Goal: Obtain resource: Download file/media

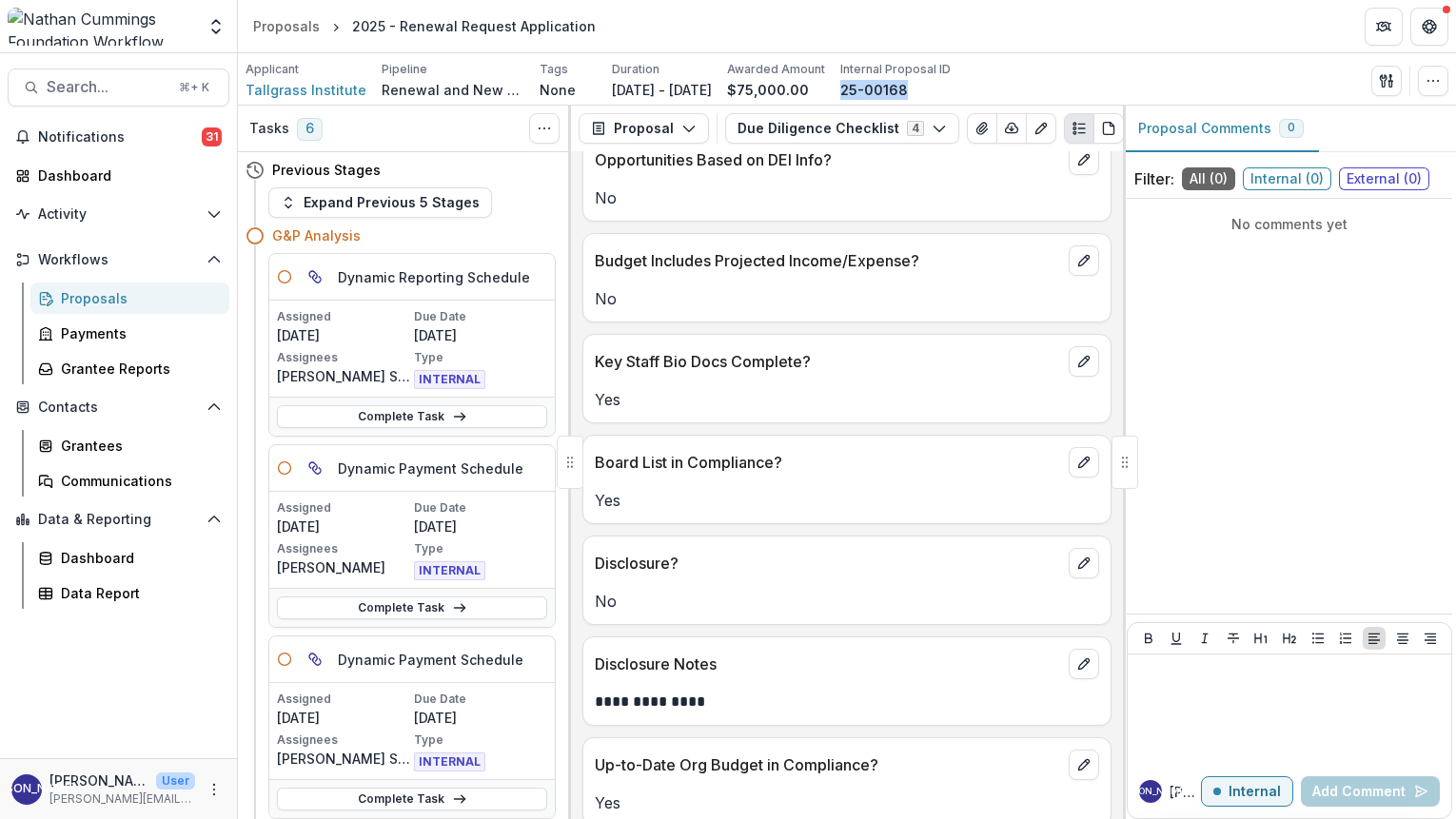
scroll to position [549, 0]
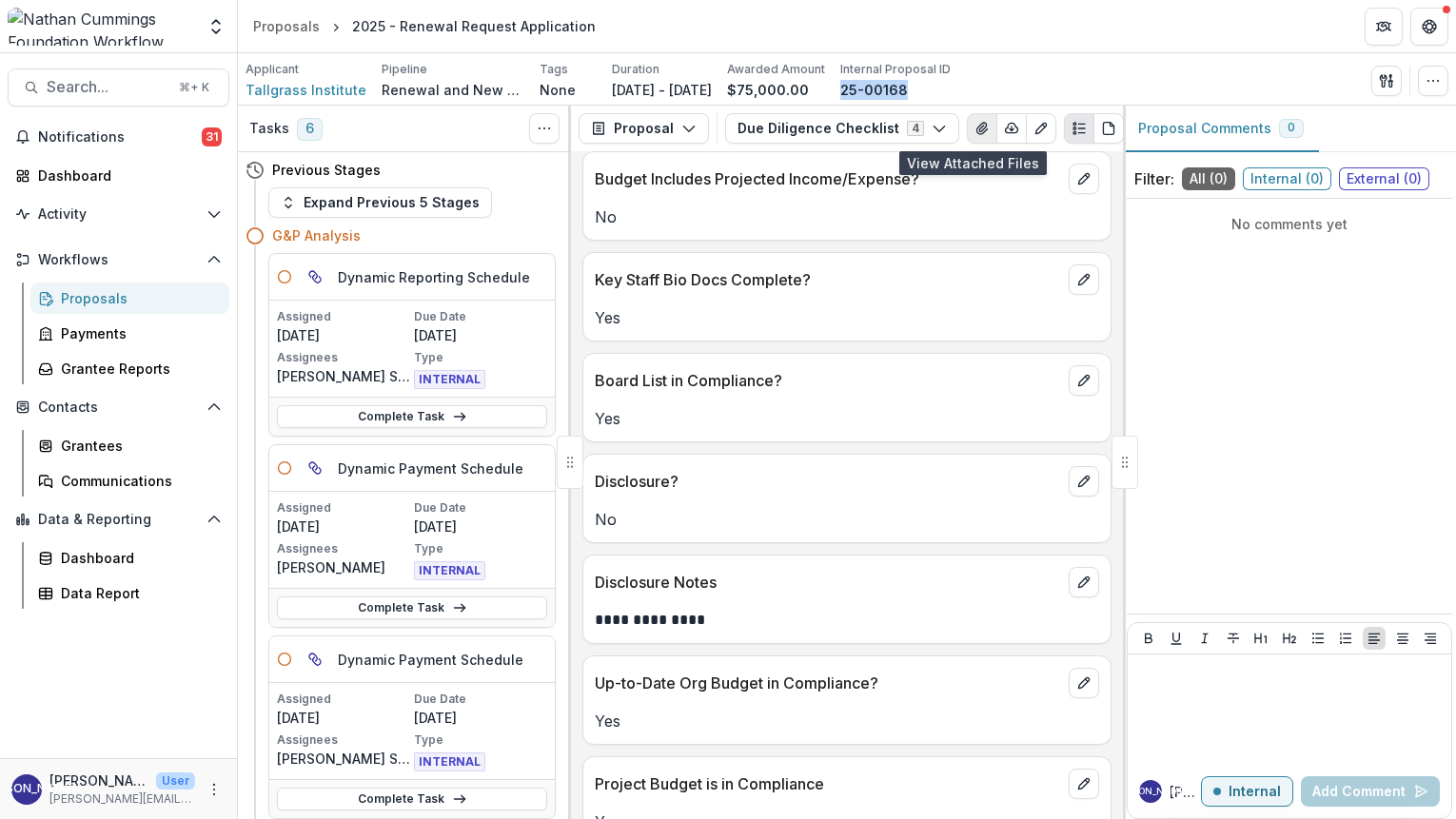
click at [974, 122] on icon "View Attached Files" at bounding box center [981, 128] width 15 height 15
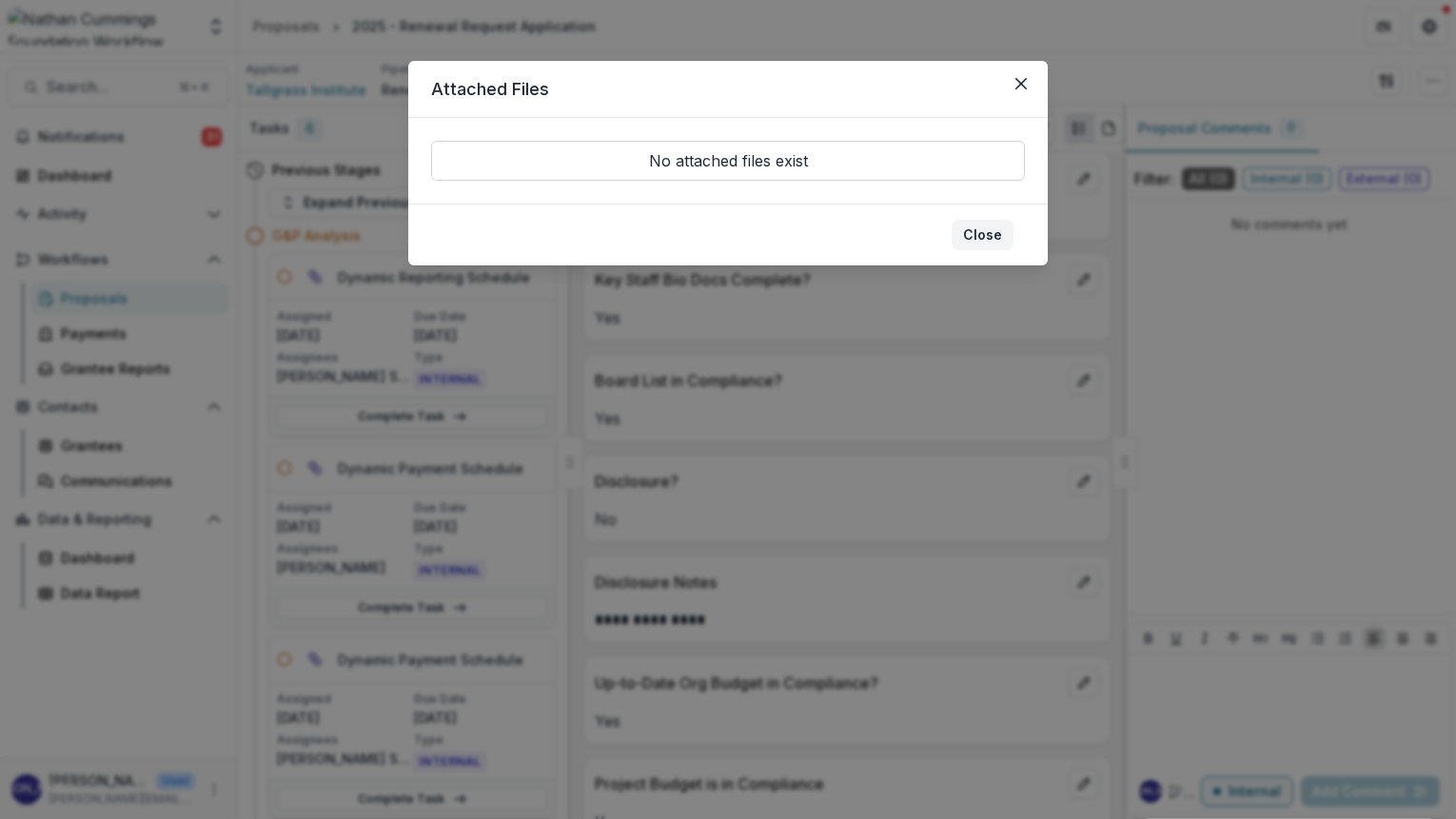
click at [1003, 229] on button "Close" at bounding box center [982, 234] width 62 height 31
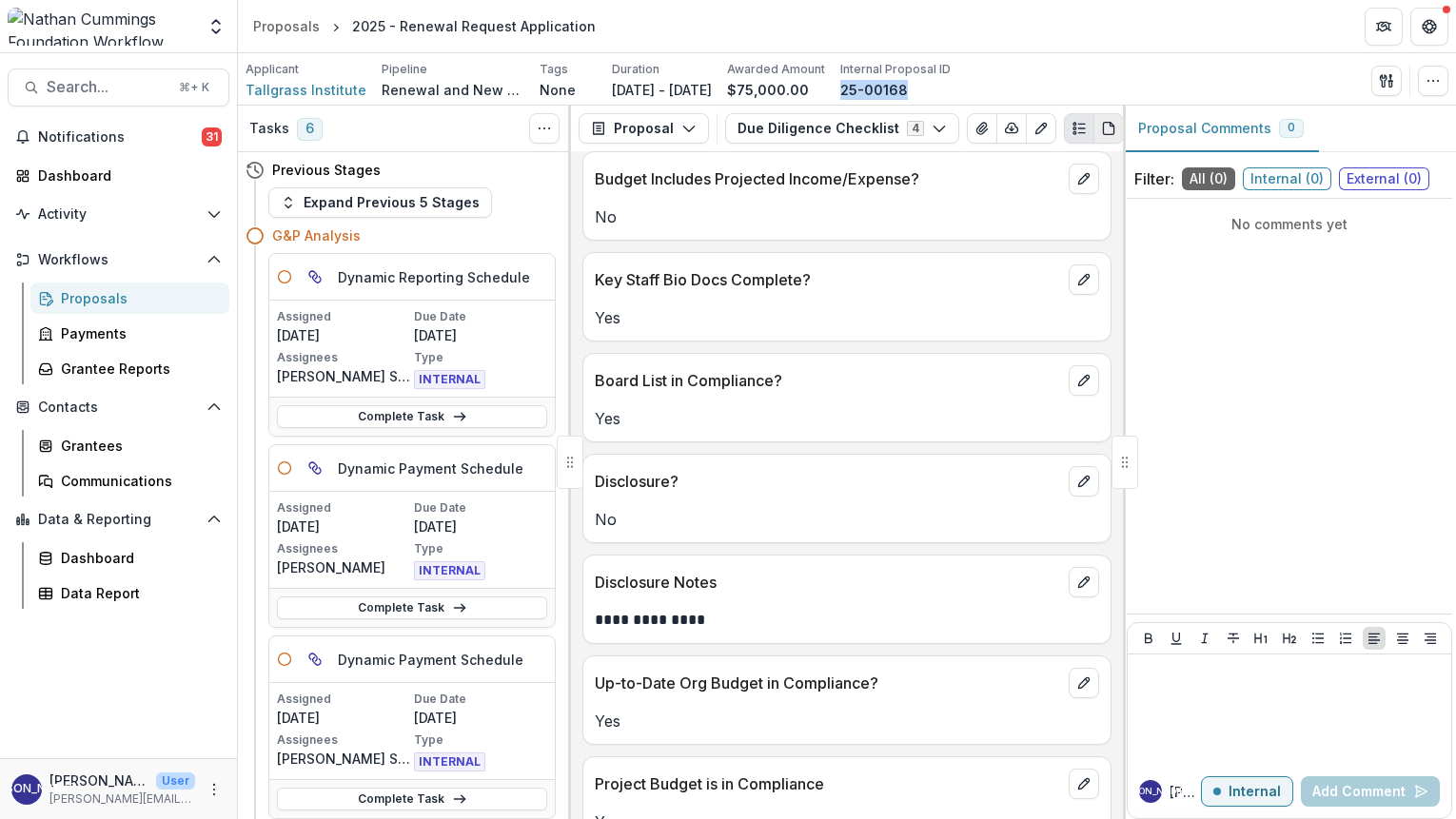
click at [1103, 129] on icon "PDF view" at bounding box center [1108, 129] width 11 height 12
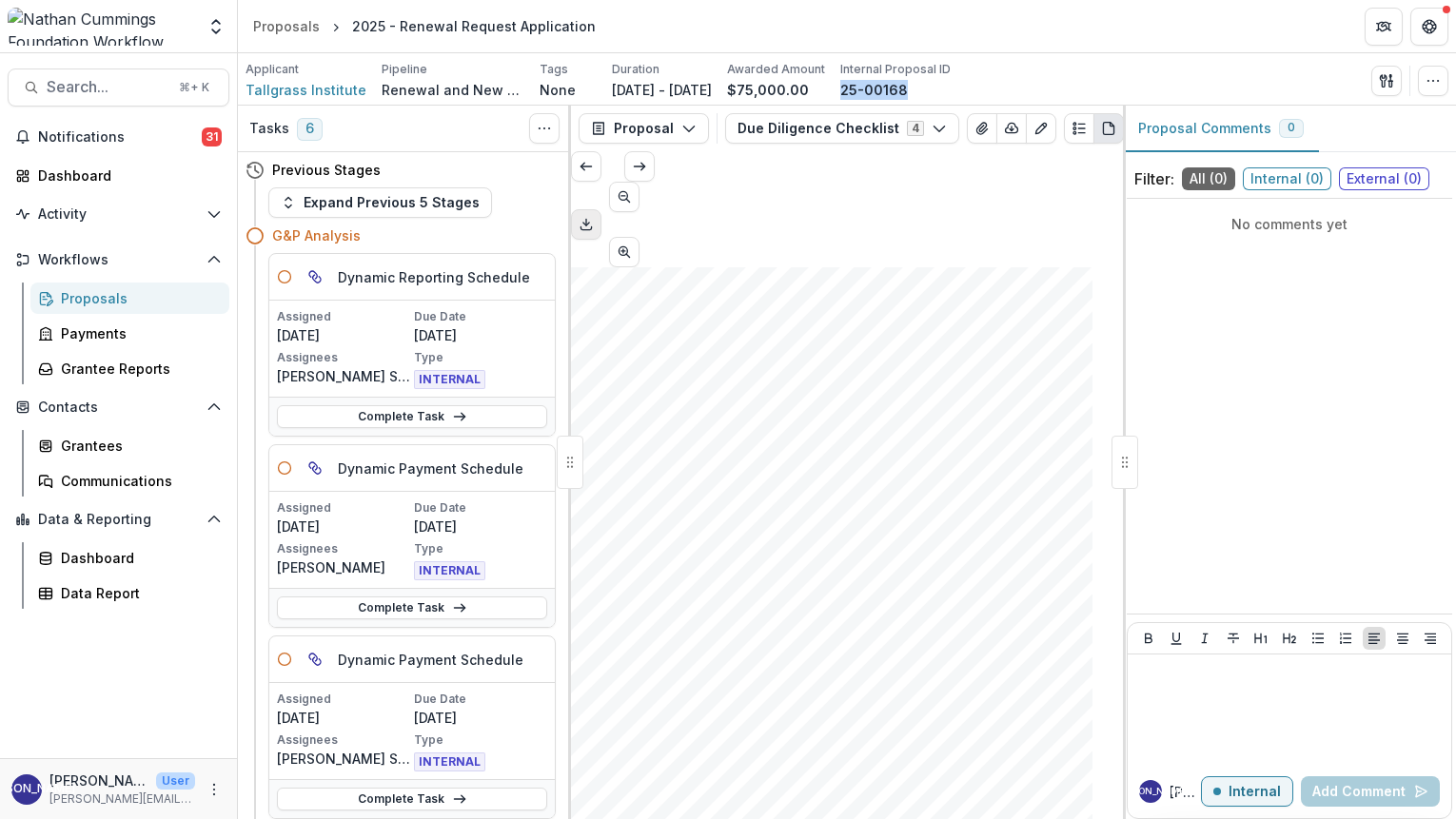
click at [594, 216] on icon "Download PDF" at bounding box center [586, 223] width 15 height 15
click at [655, 182] on button "Scroll to next page" at bounding box center [640, 166] width 31 height 31
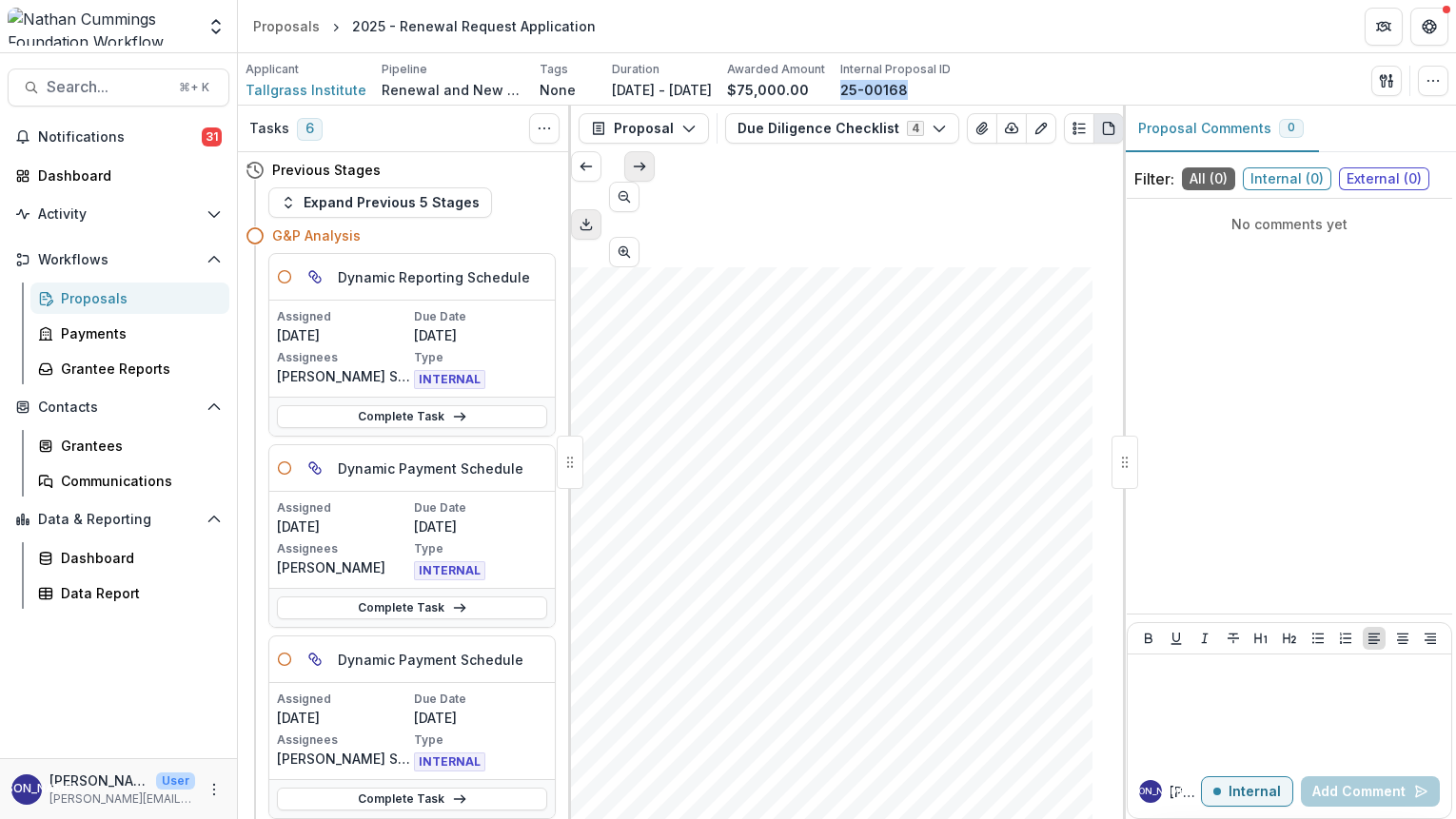
type input "*"
click at [655, 182] on button "Scroll to next page" at bounding box center [640, 166] width 31 height 31
click at [976, 129] on icon "View Attached Files" at bounding box center [981, 128] width 11 height 11
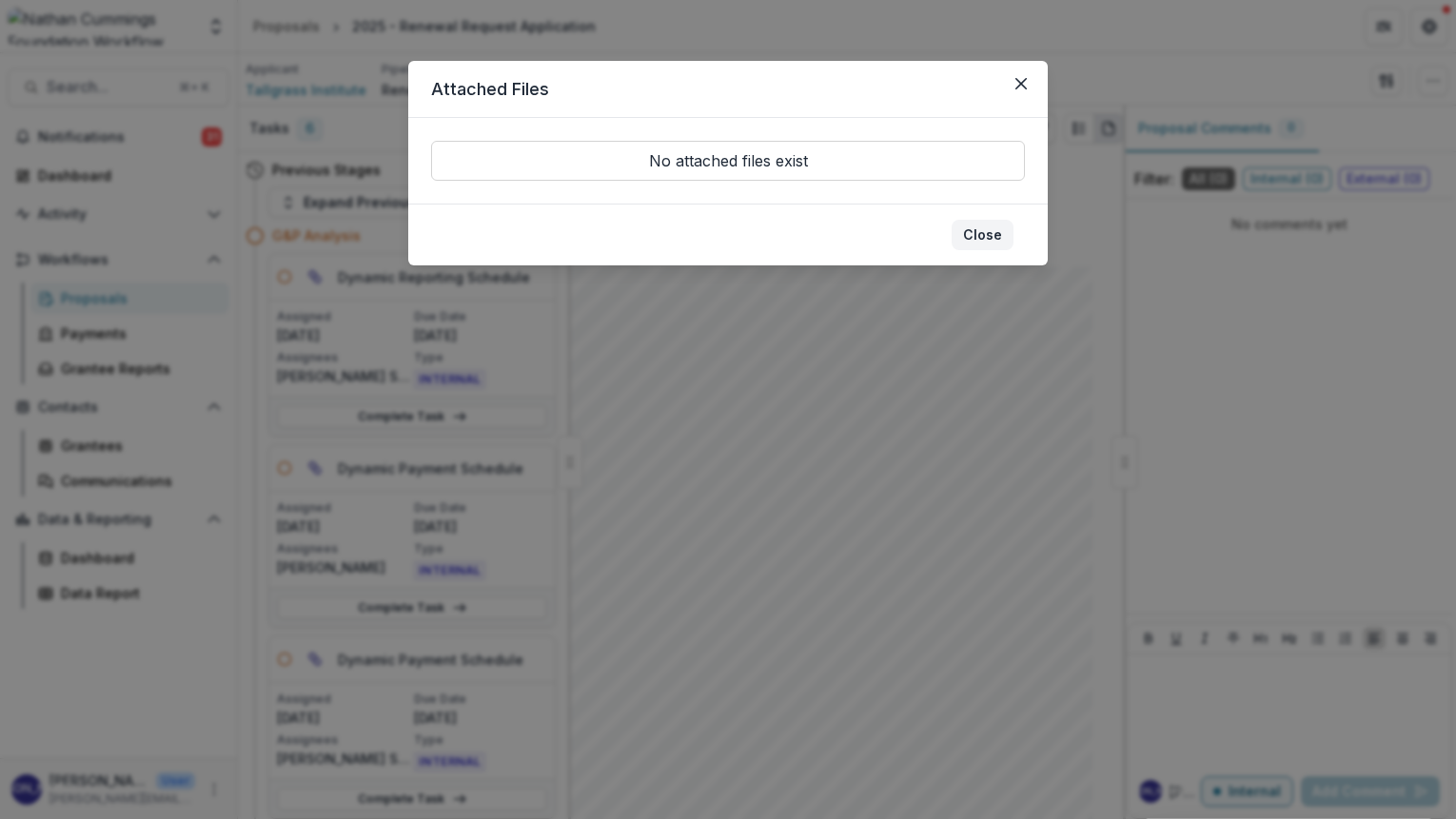
click at [1005, 232] on button "Close" at bounding box center [982, 234] width 62 height 31
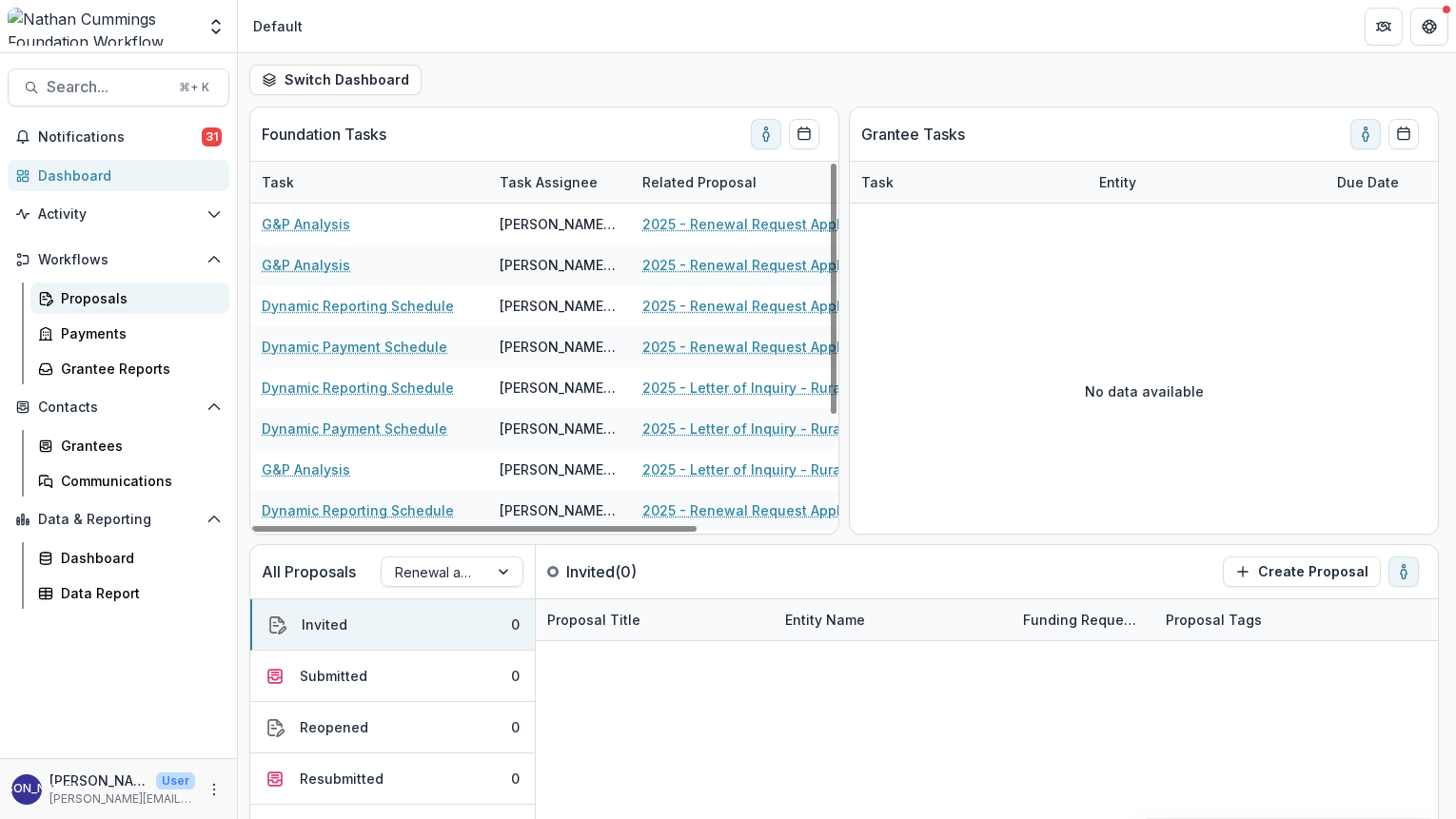
click at [49, 298] on icon at bounding box center [45, 298] width 15 height 15
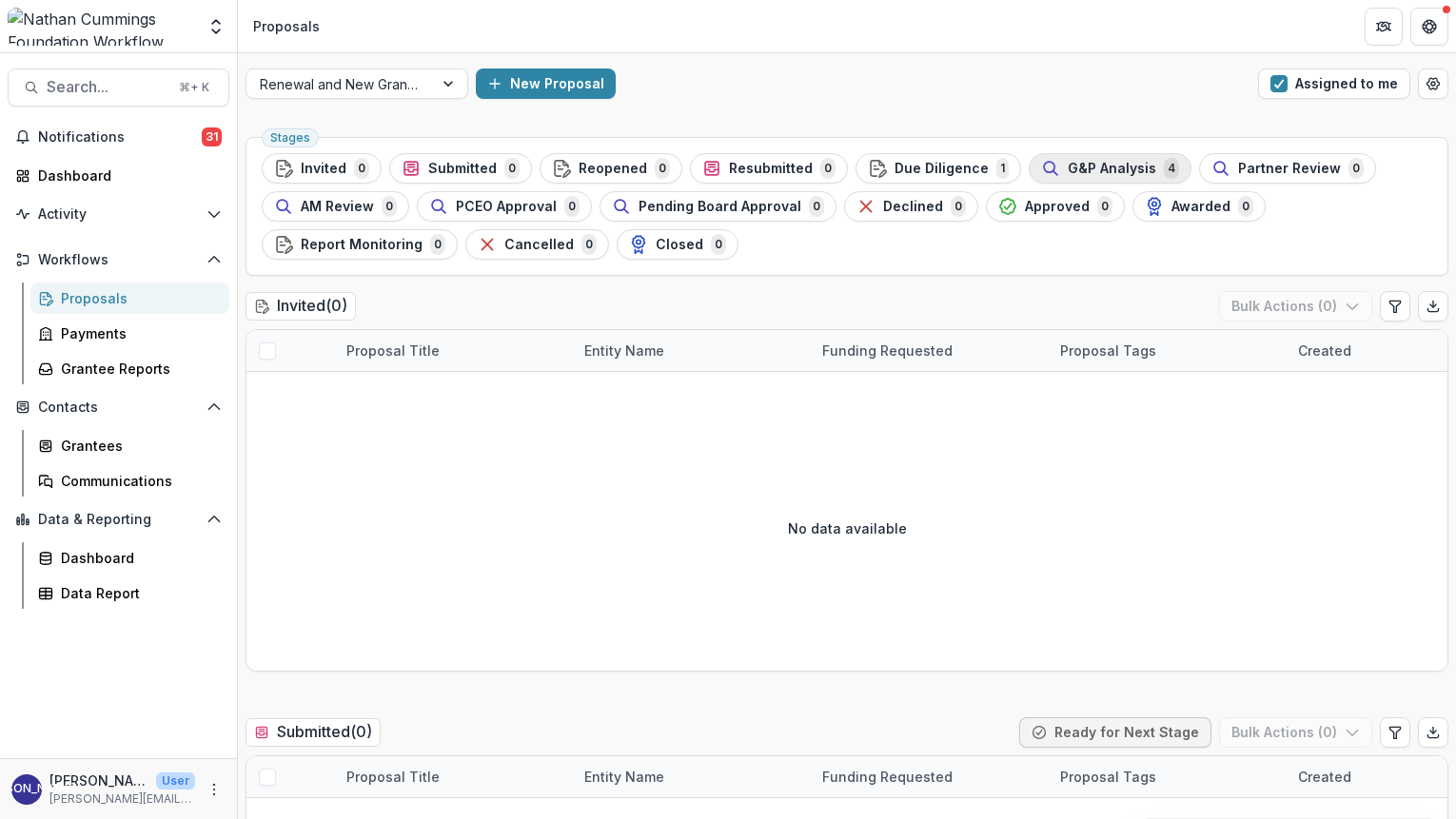
click at [1073, 177] on div "G&P Analysis 4" at bounding box center [1109, 168] width 138 height 21
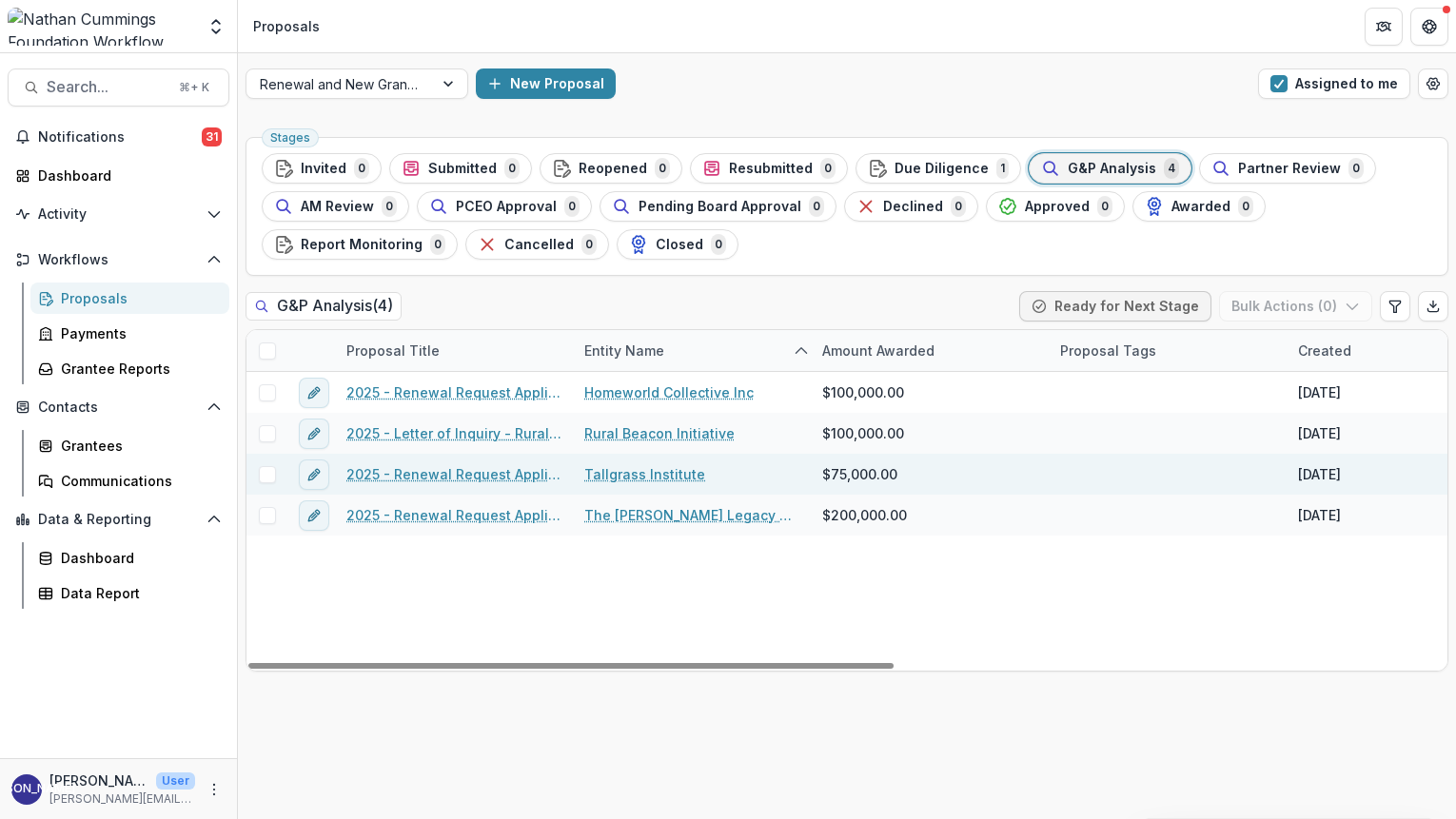
click at [430, 472] on link "2025 - Renewal Request Application" at bounding box center [454, 475] width 216 height 20
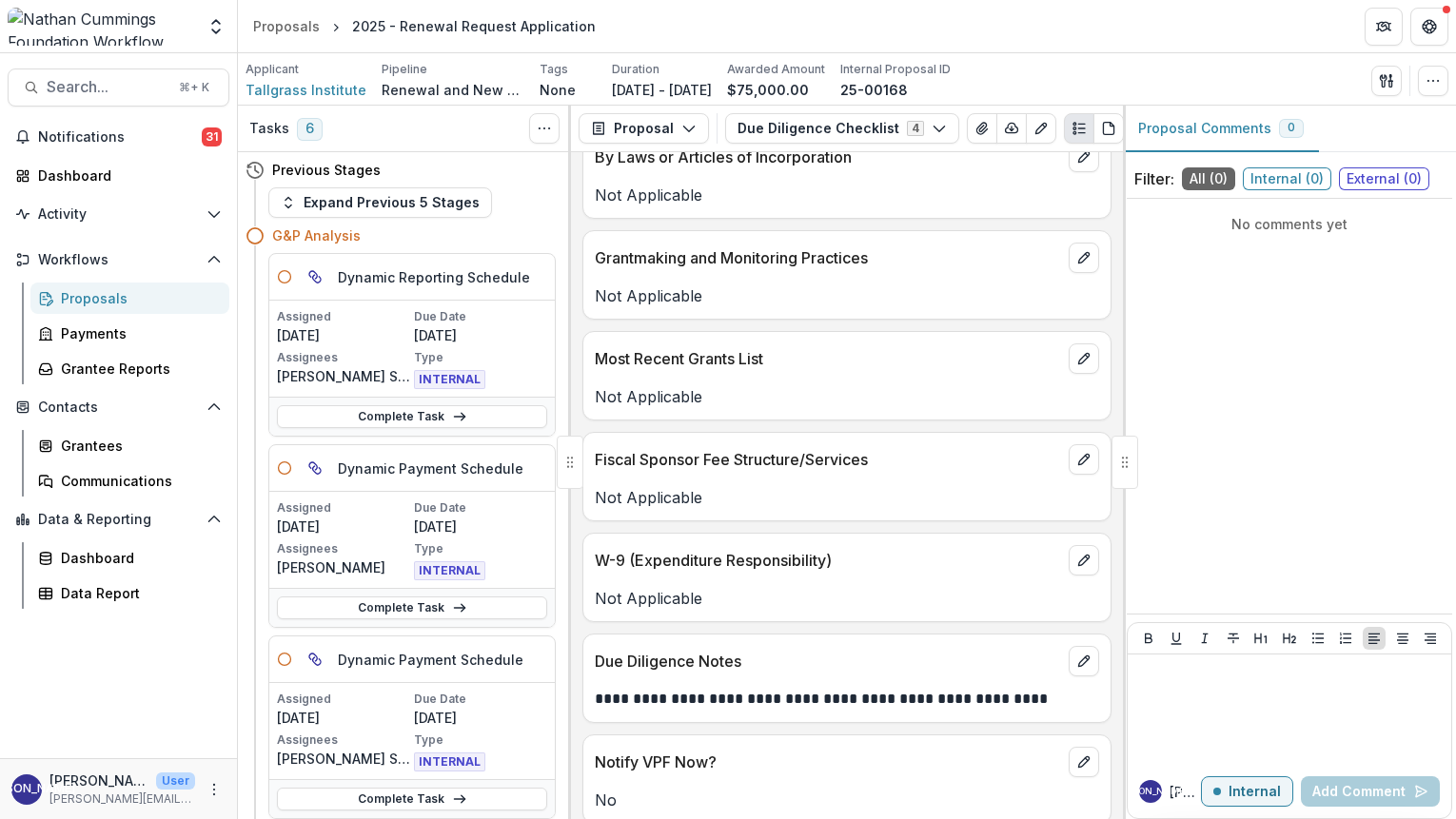
scroll to position [2481, 0]
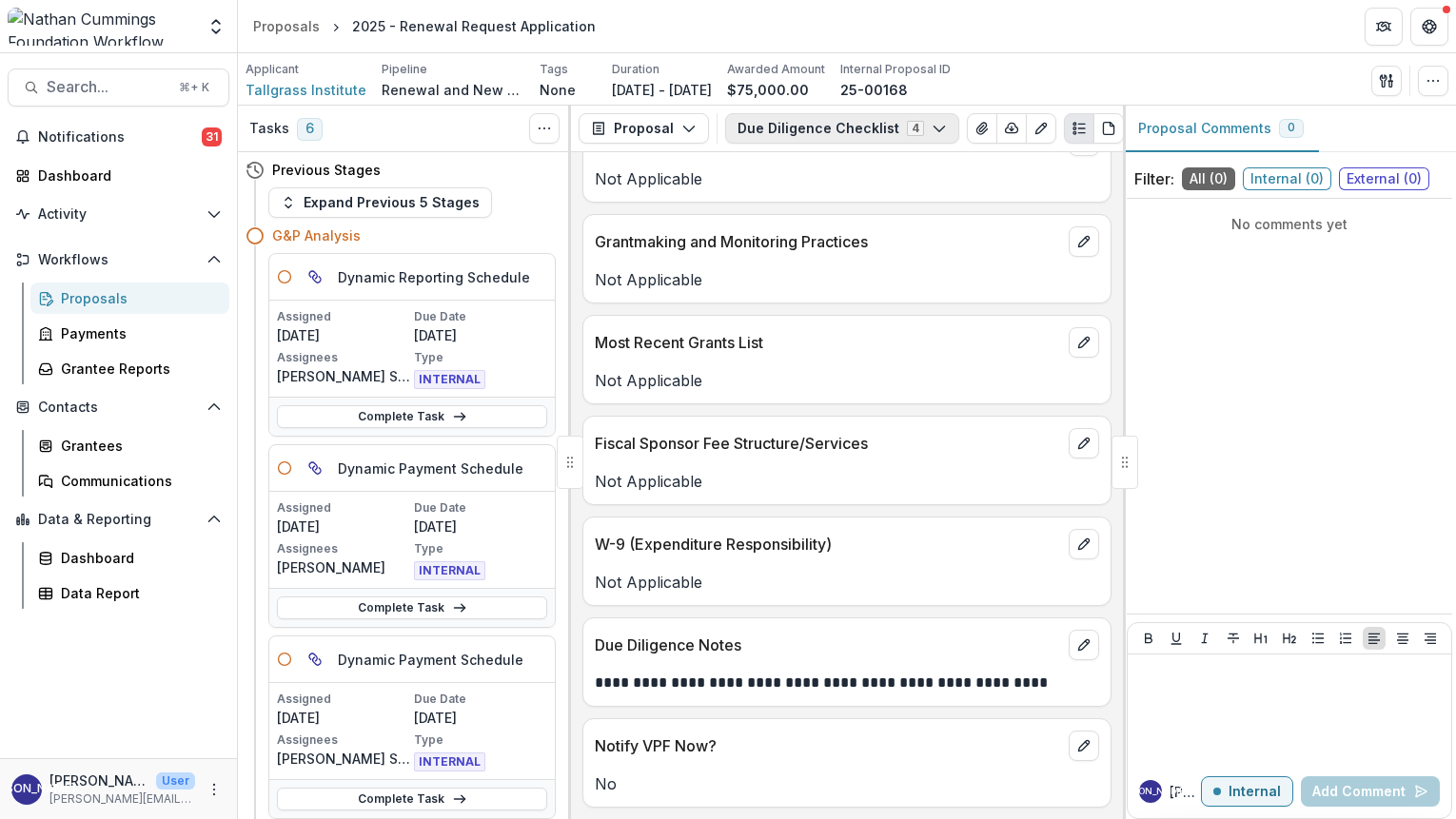
click at [934, 130] on polyline "button" at bounding box center [939, 129] width 11 height 6
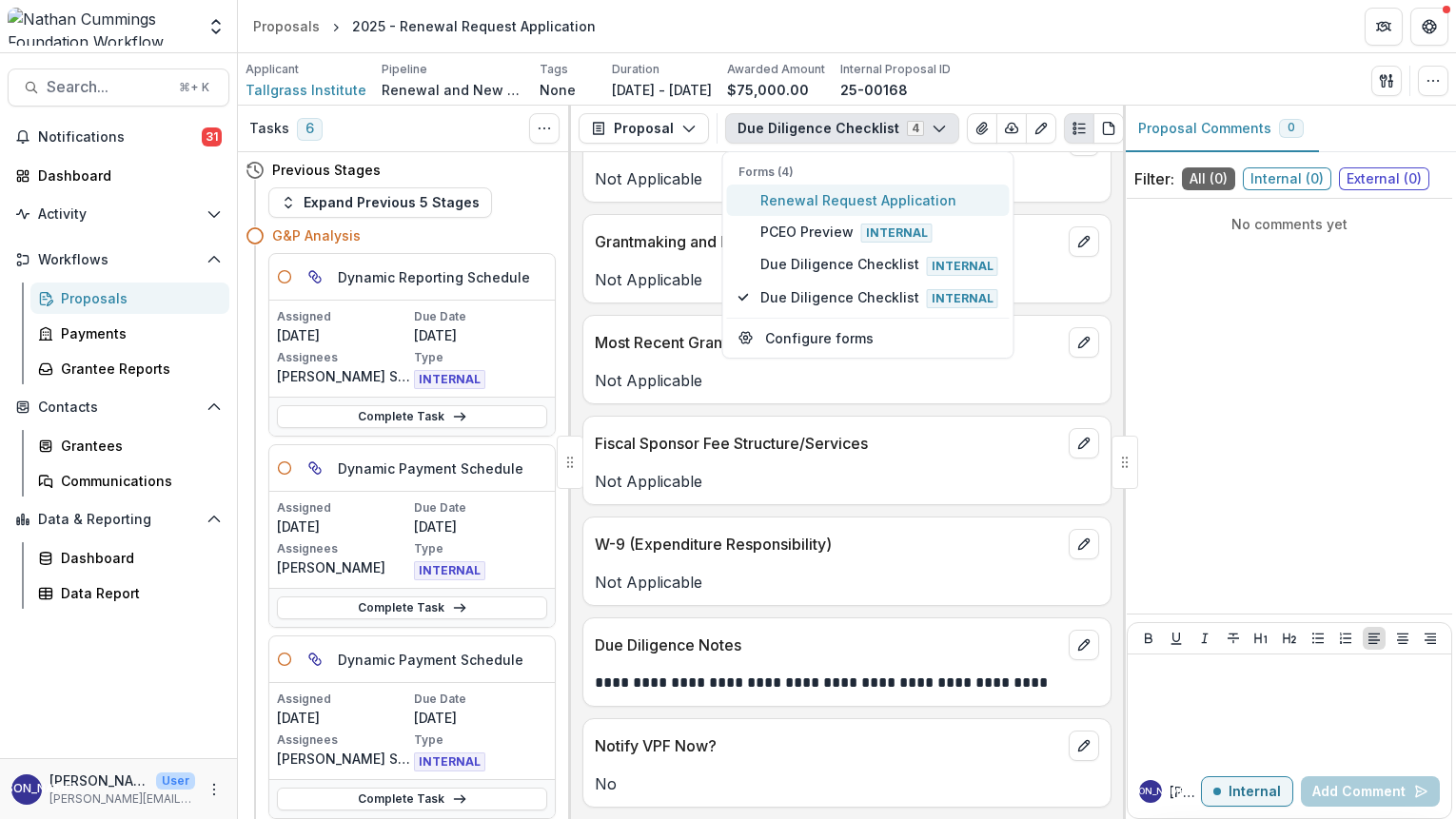
click at [800, 205] on span "Renewal Request Application" at bounding box center [880, 201] width 238 height 20
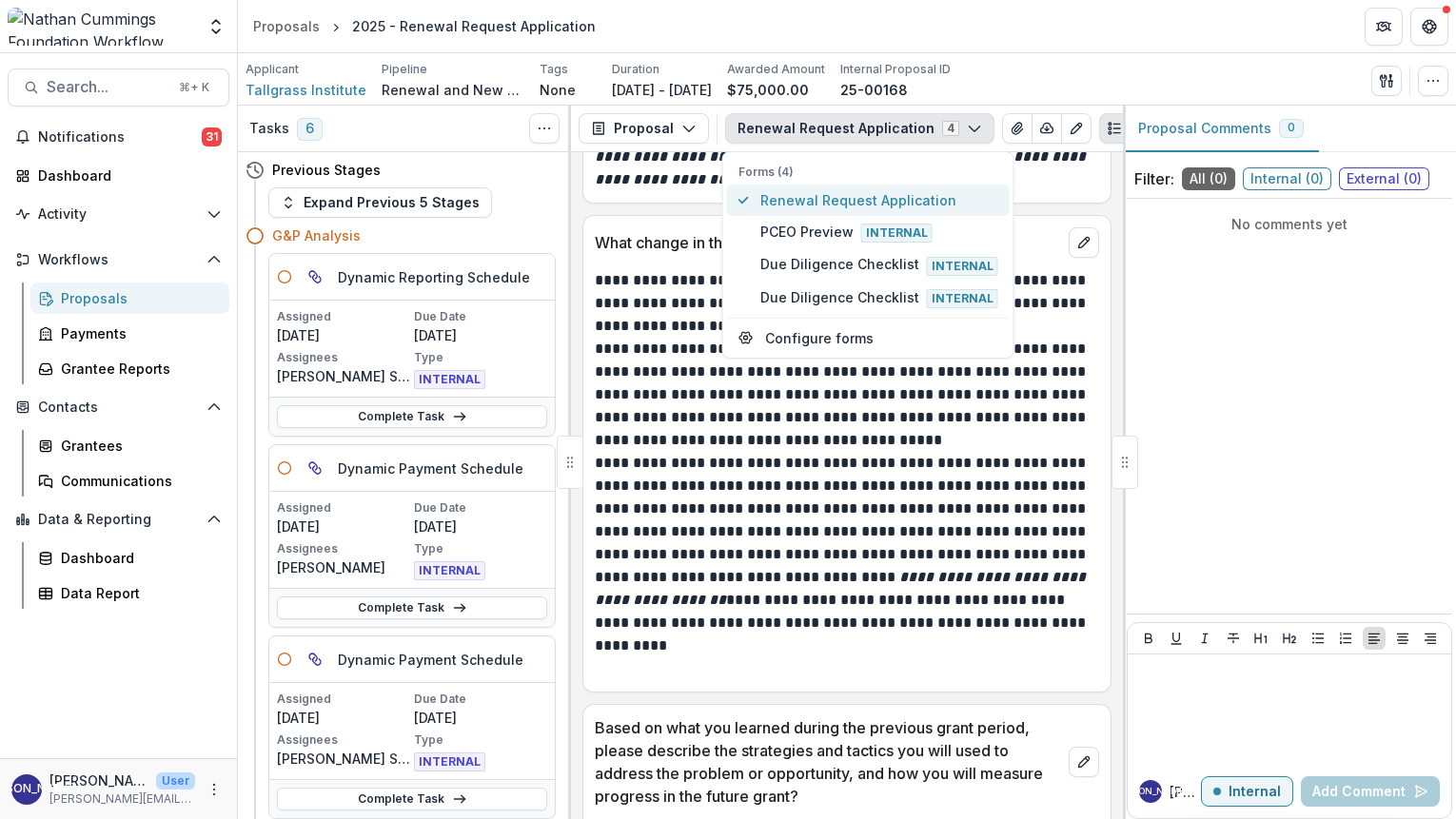
scroll to position [6721, 0]
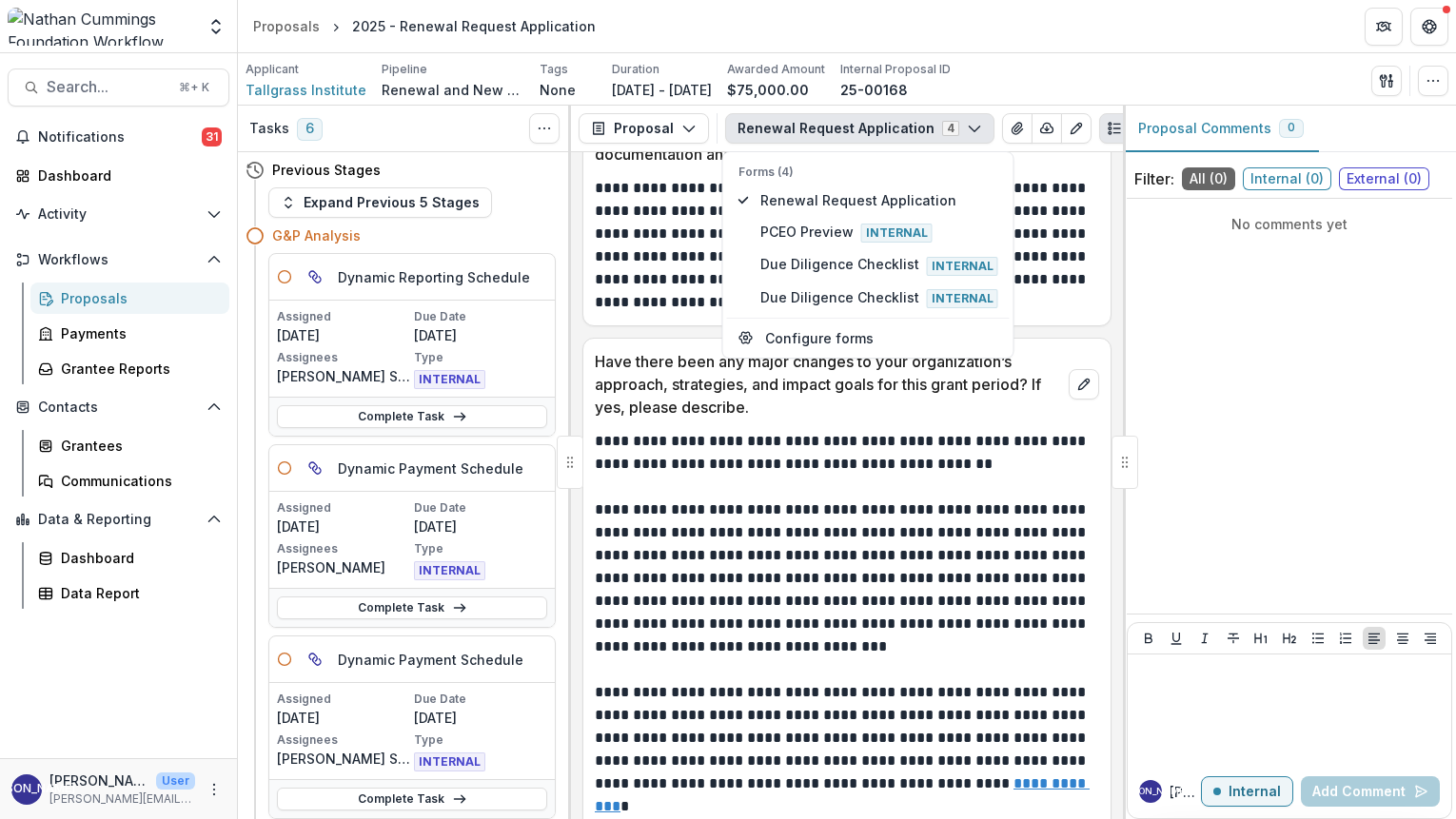
click at [795, 476] on p at bounding box center [847, 486] width 505 height 23
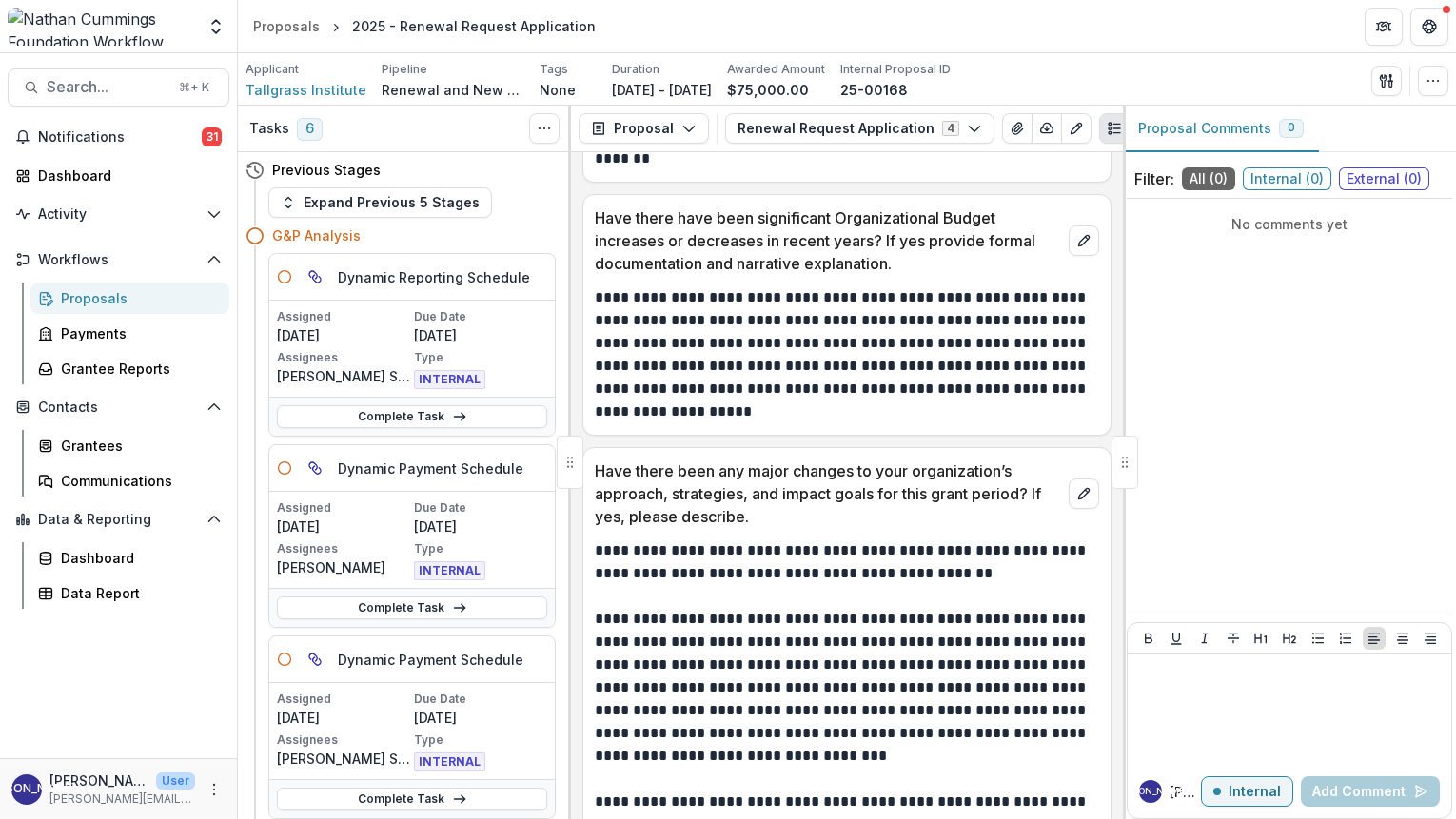
scroll to position [6378, 0]
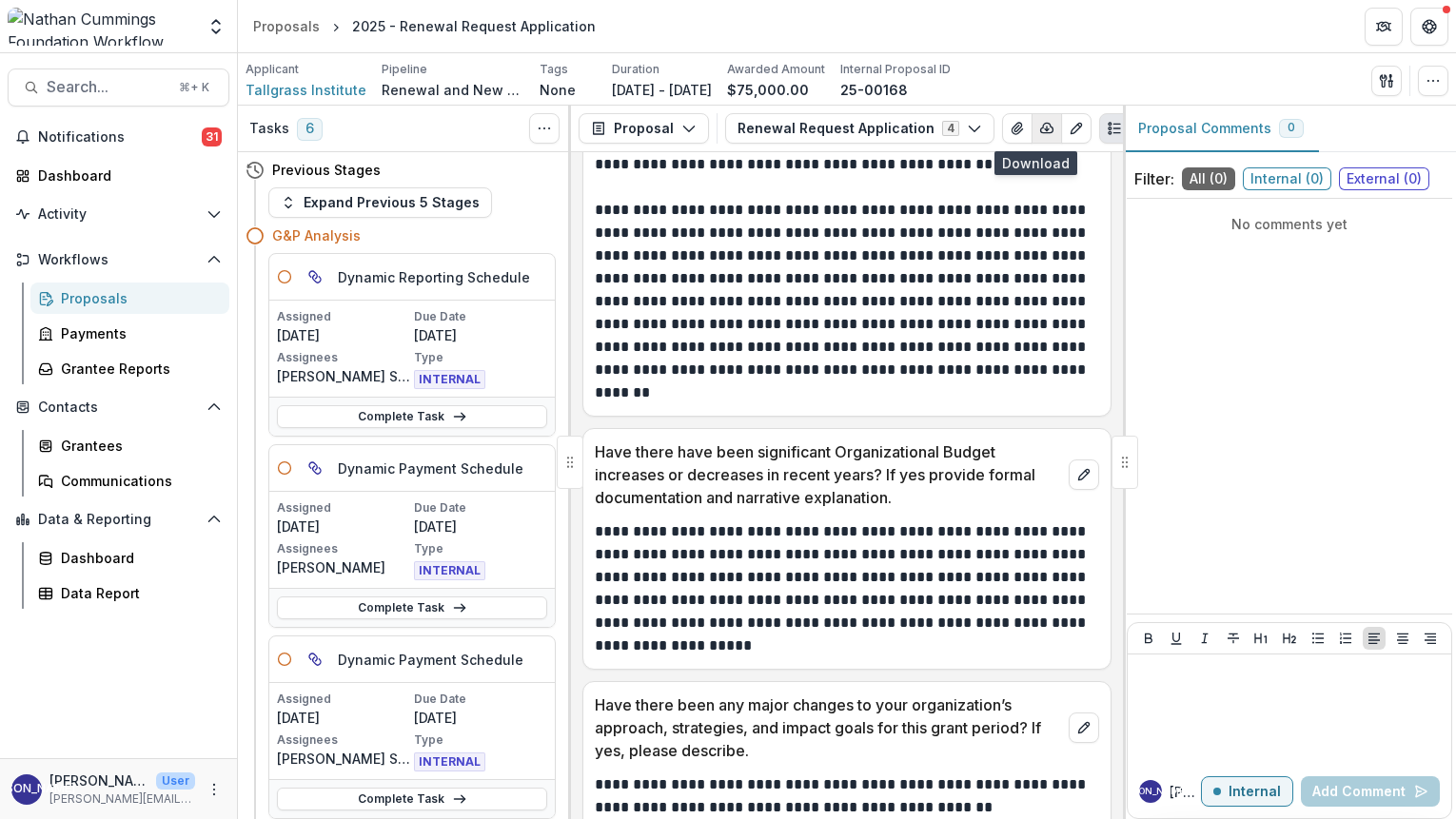
click at [1047, 128] on line "button" at bounding box center [1047, 128] width 0 height 4
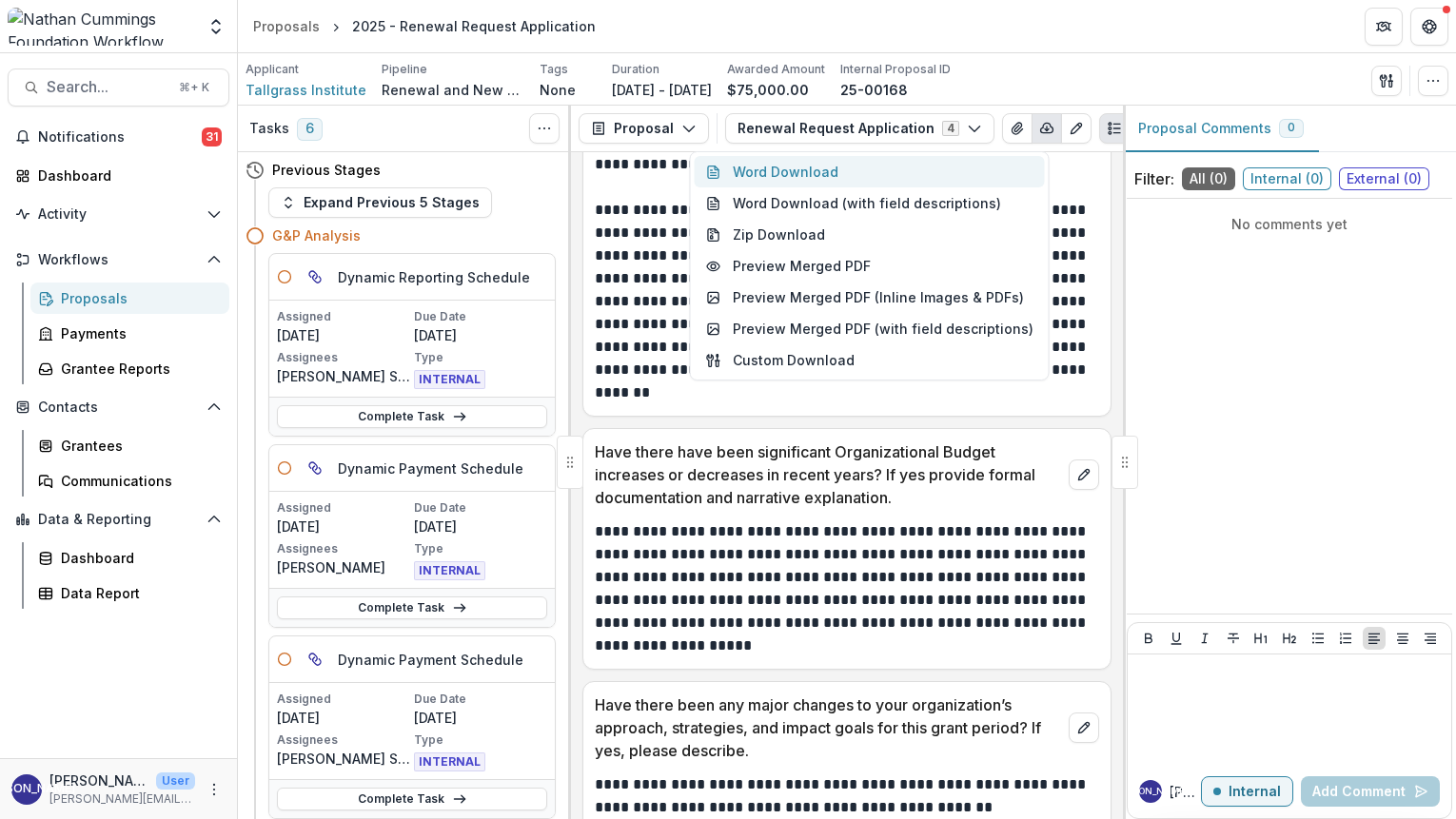
click at [932, 166] on button "Word Download" at bounding box center [869, 172] width 351 height 32
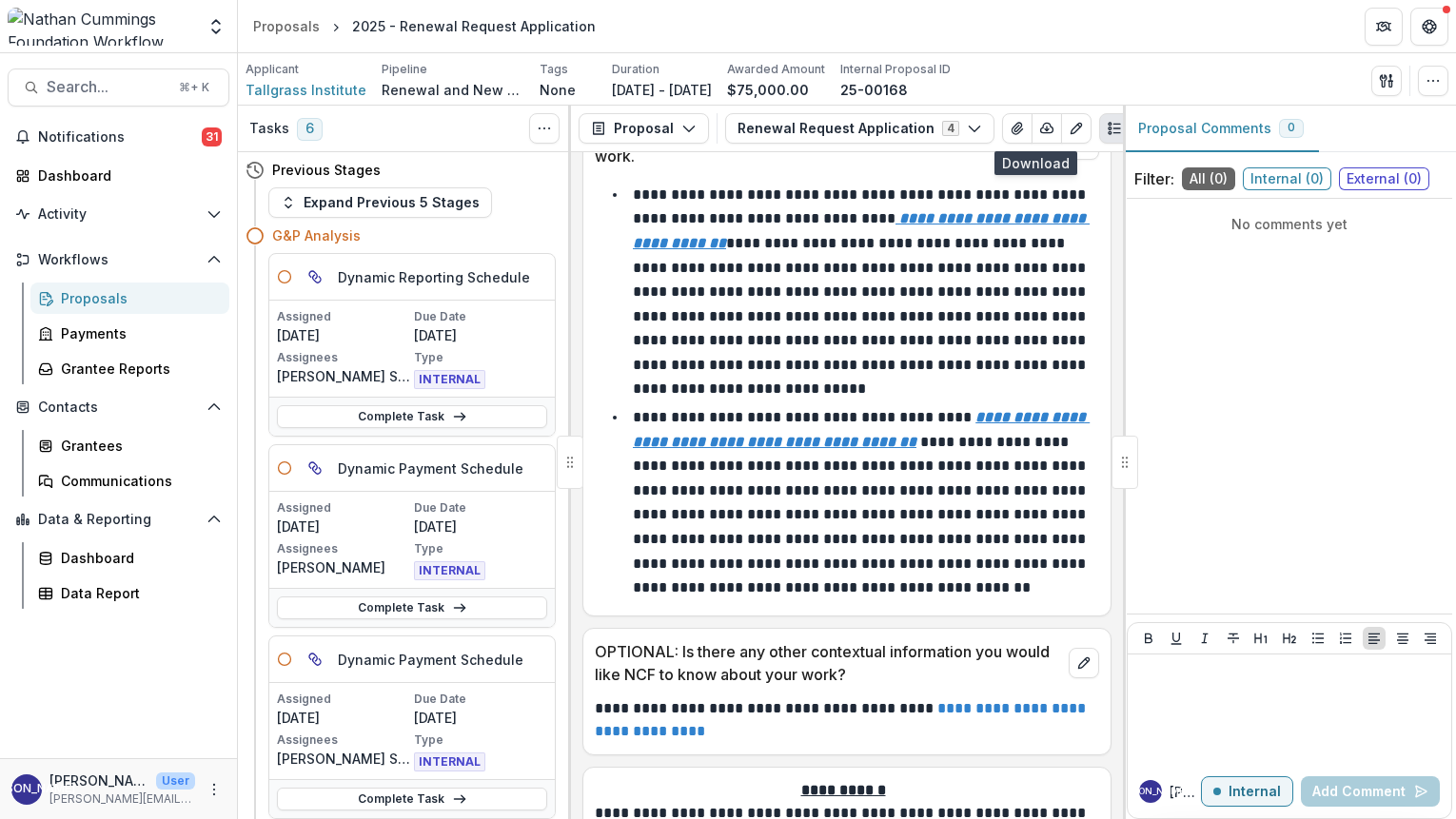
scroll to position [10551, 0]
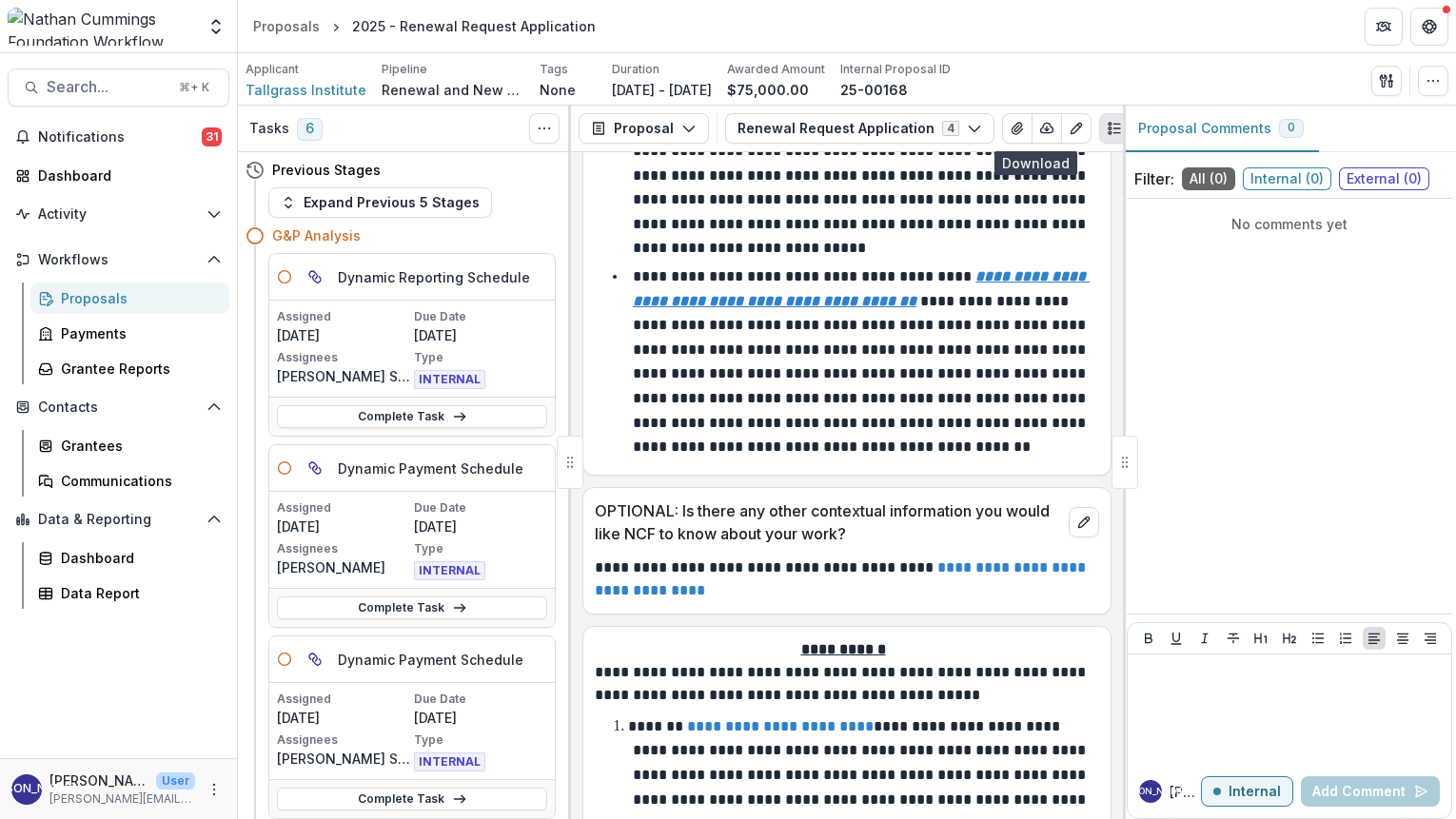
click at [916, 286] on u "**********" at bounding box center [861, 288] width 457 height 39
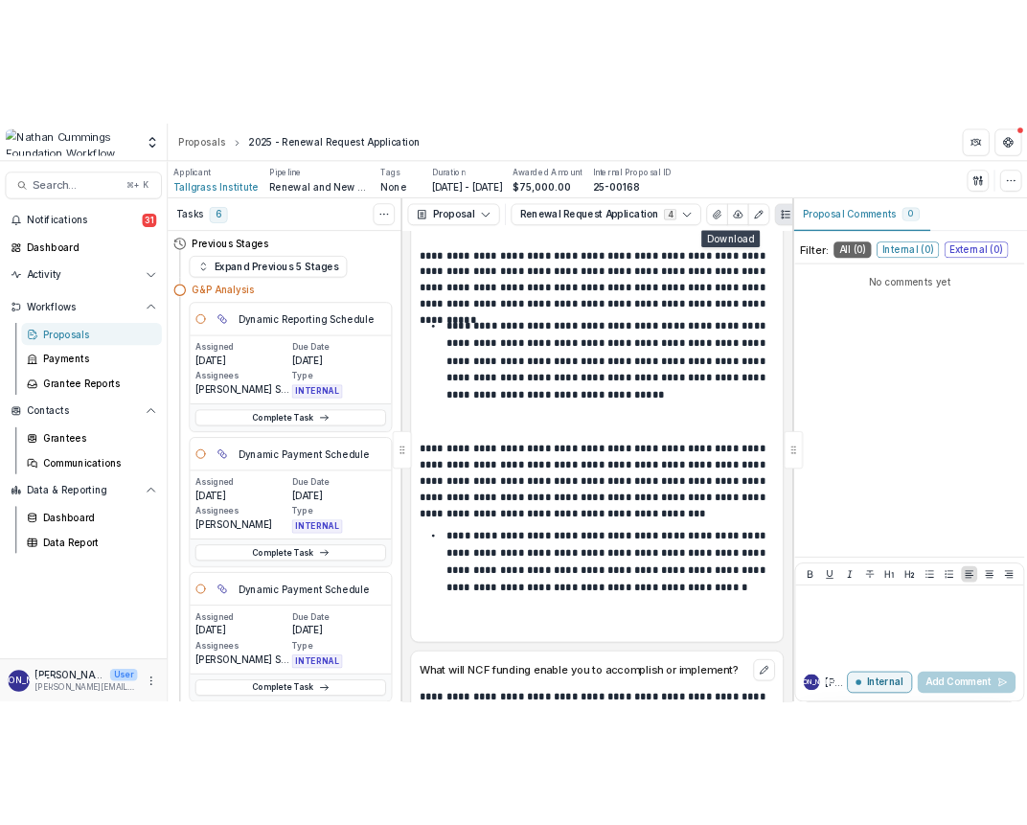
scroll to position [4020, 0]
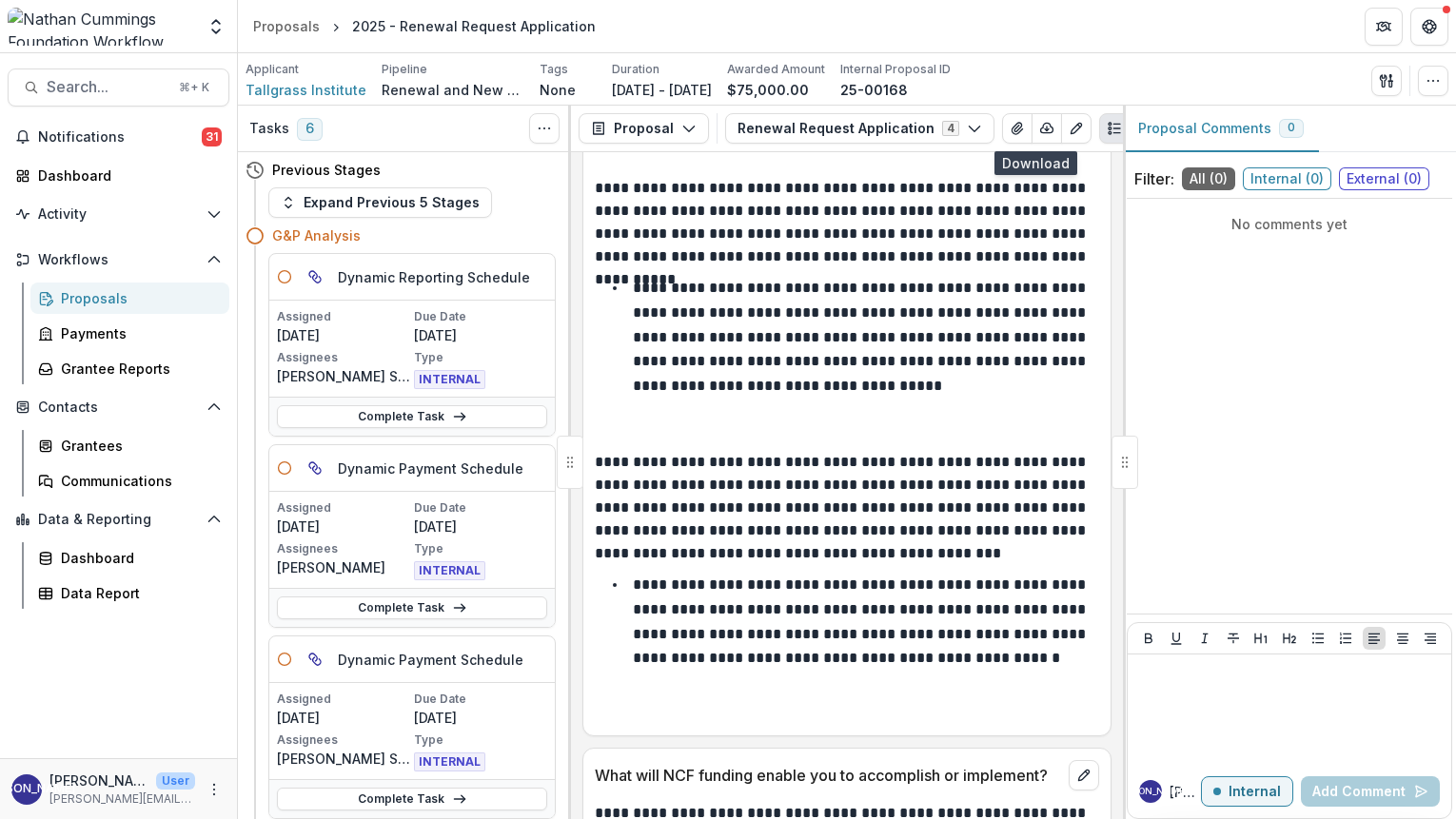
click at [1452, 367] on div "Filter: All ( 0 ) Internal ( 0 ) External ( 0 ) No comments yet JA Jamie S Inte…" at bounding box center [1289, 489] width 333 height 659
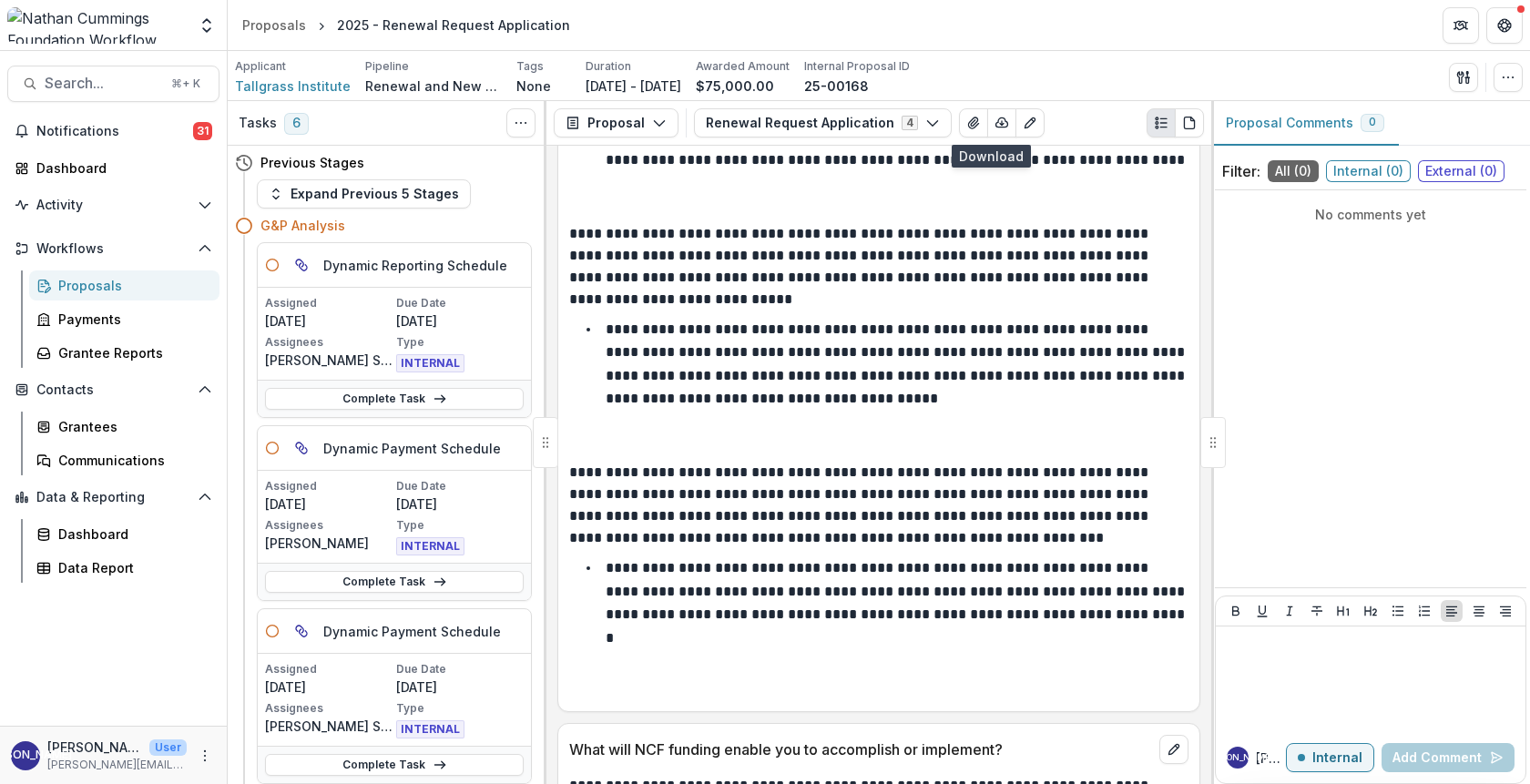
scroll to position [3378, 0]
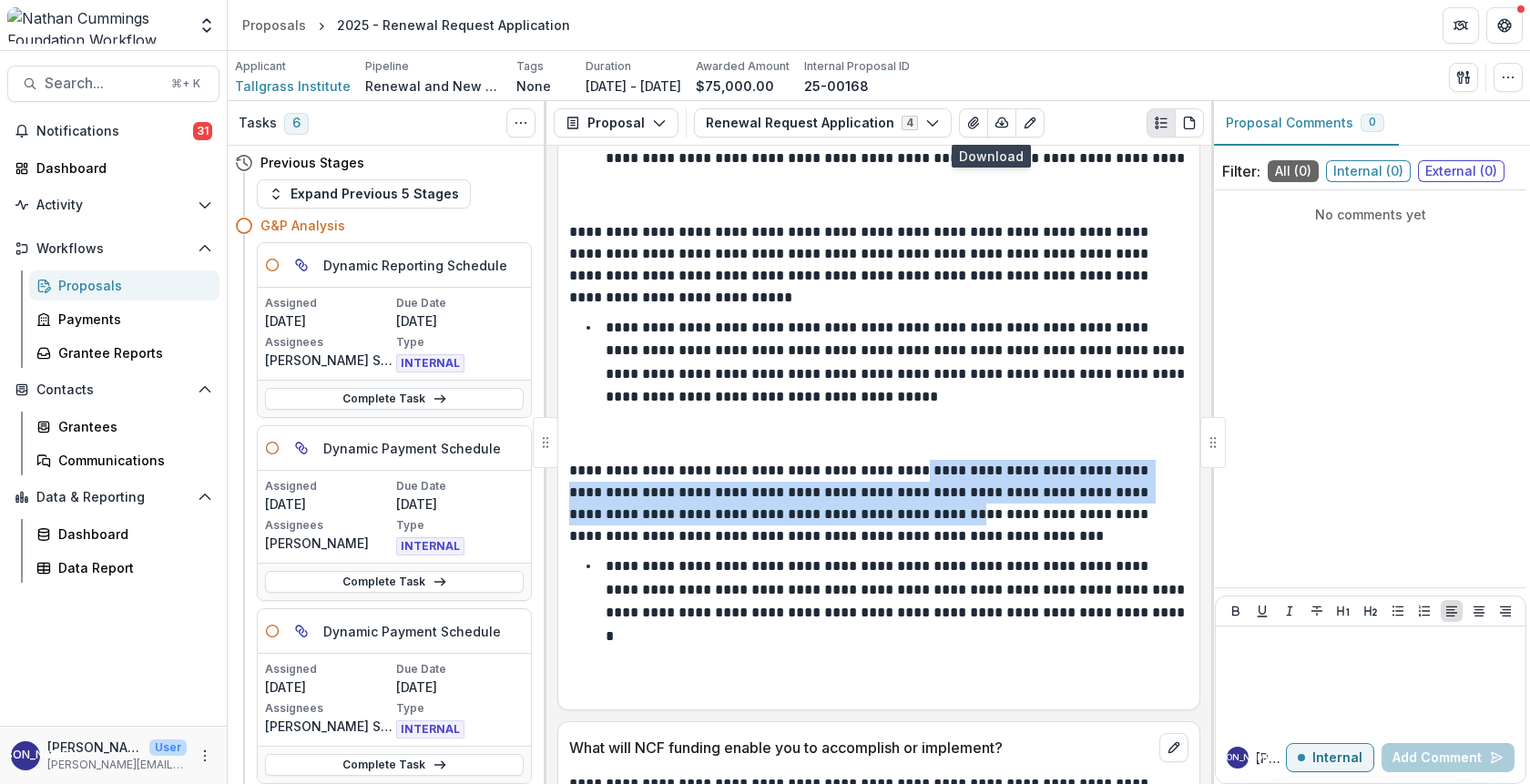
drag, startPoint x: 899, startPoint y: 435, endPoint x: 896, endPoint y: 459, distance: 24.2
click at [896, 460] on p "**********" at bounding box center [876, 504] width 614 height 87
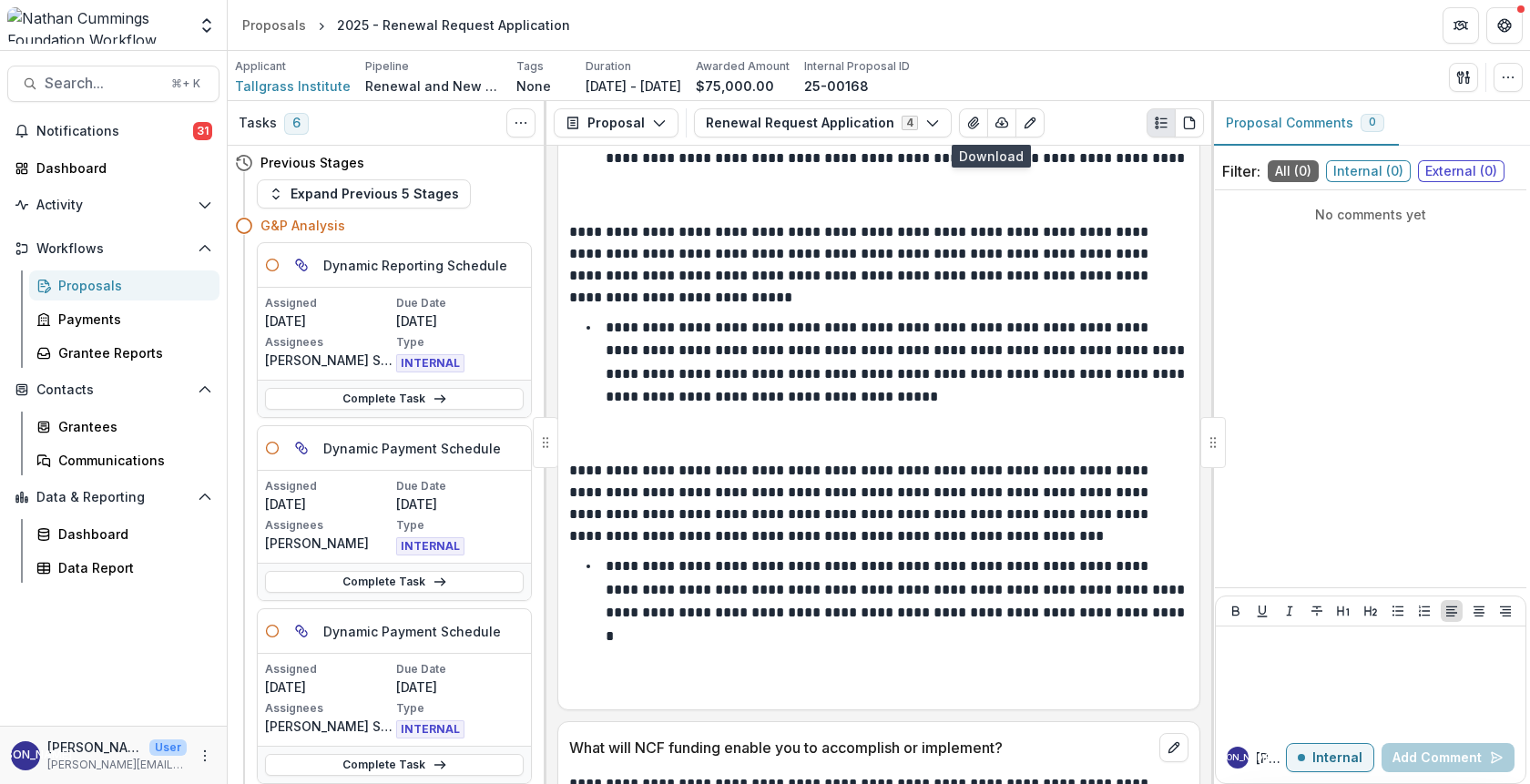
click at [962, 479] on p "**********" at bounding box center [876, 504] width 614 height 87
click at [812, 478] on p "**********" at bounding box center [876, 504] width 614 height 87
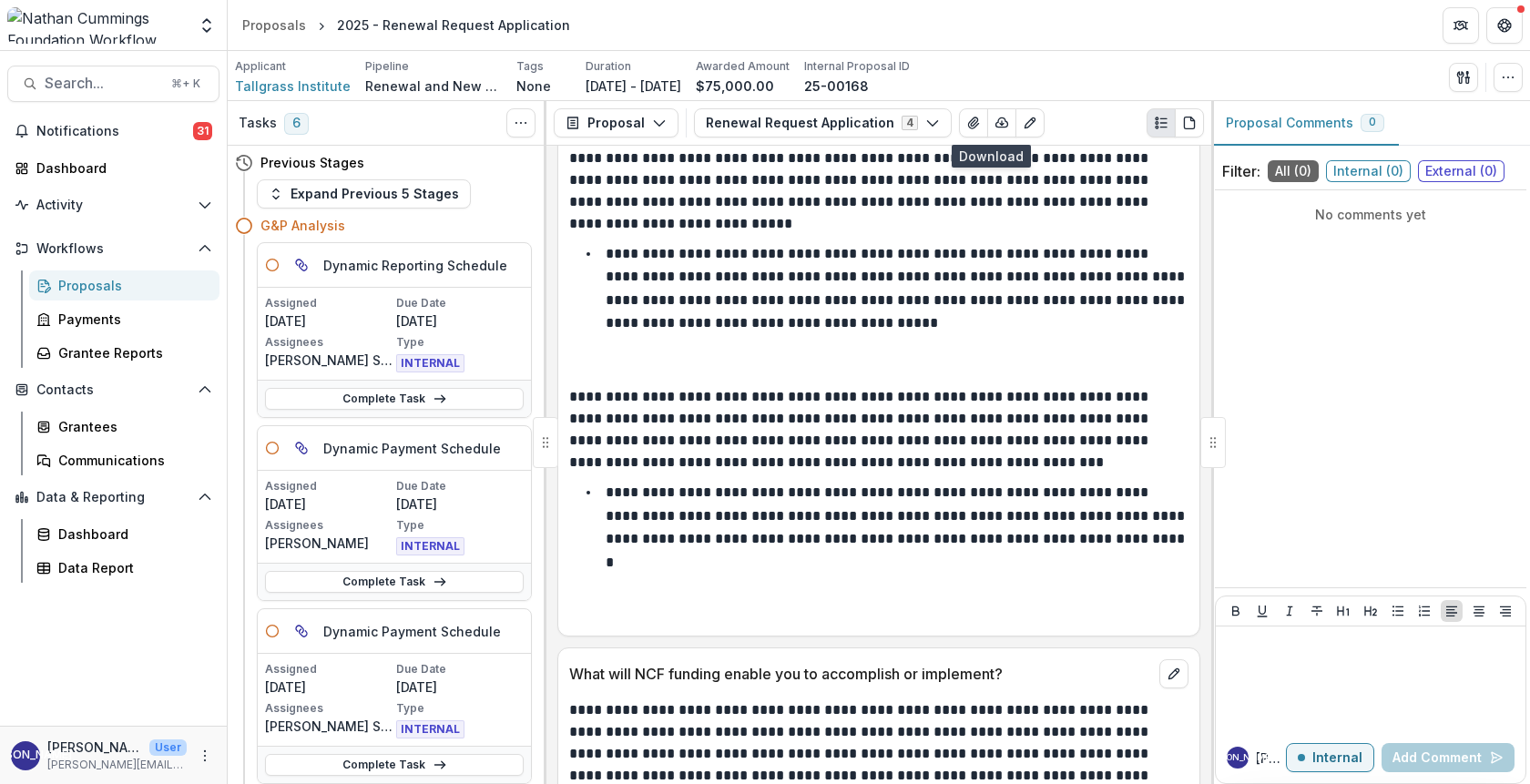
scroll to position [3461, 0]
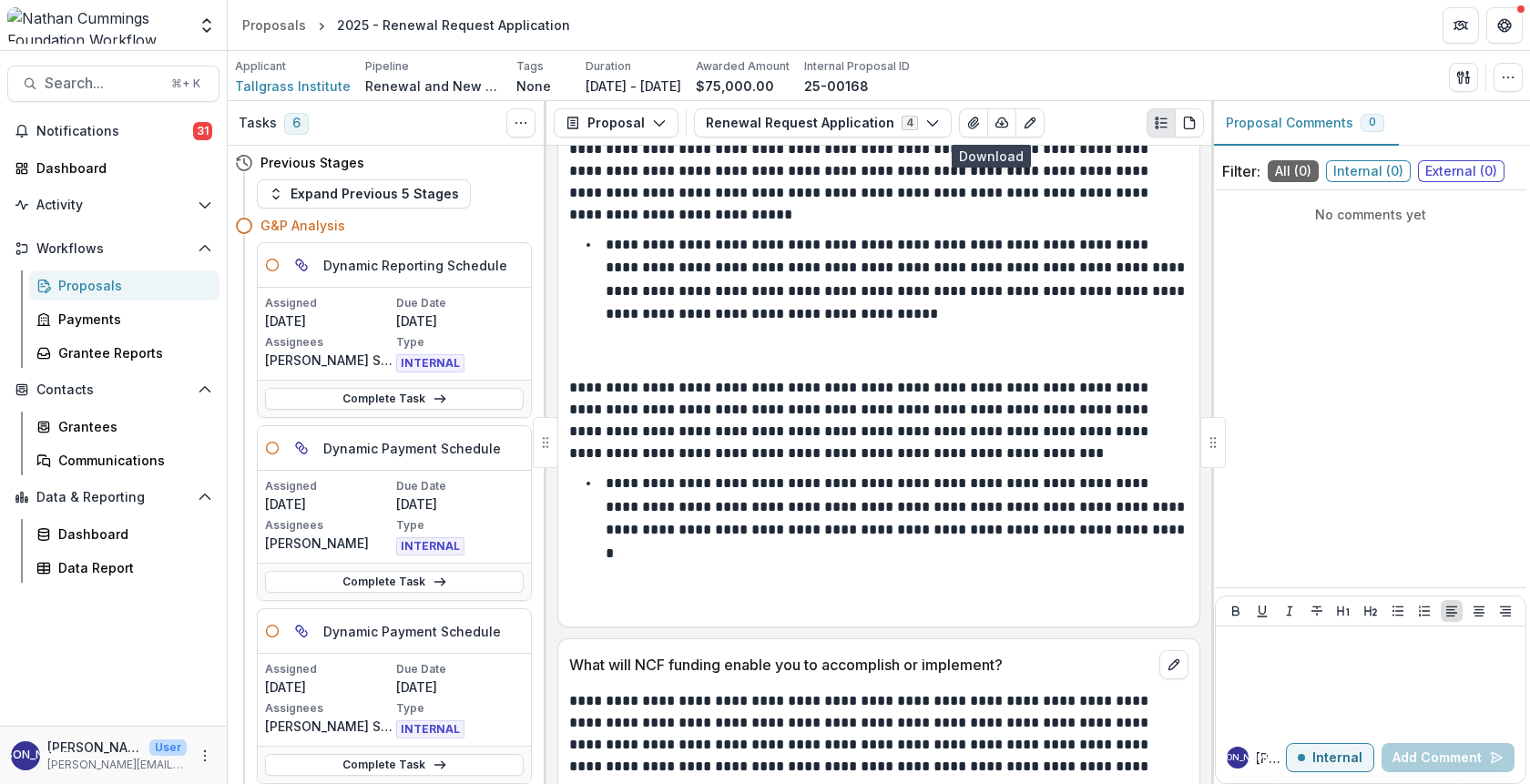
click at [884, 492] on p "**********" at bounding box center [896, 518] width 583 height 84
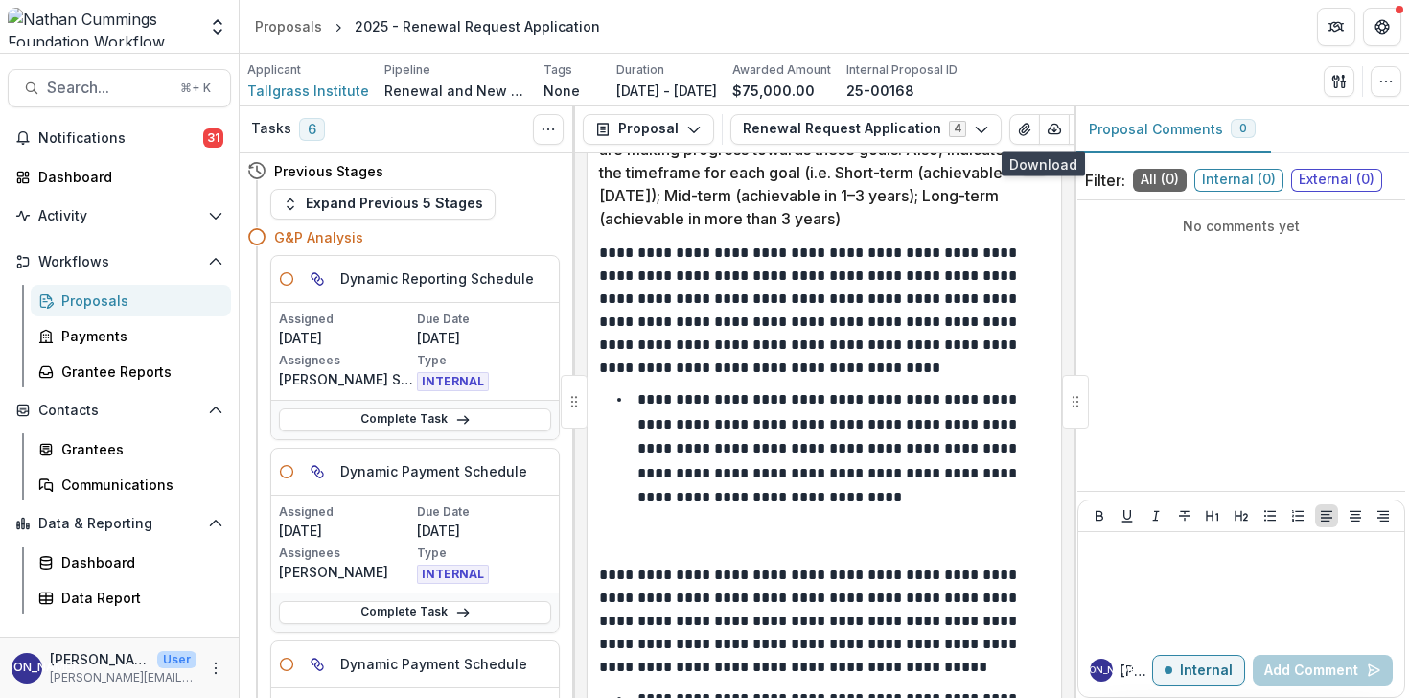
scroll to position [3264, 0]
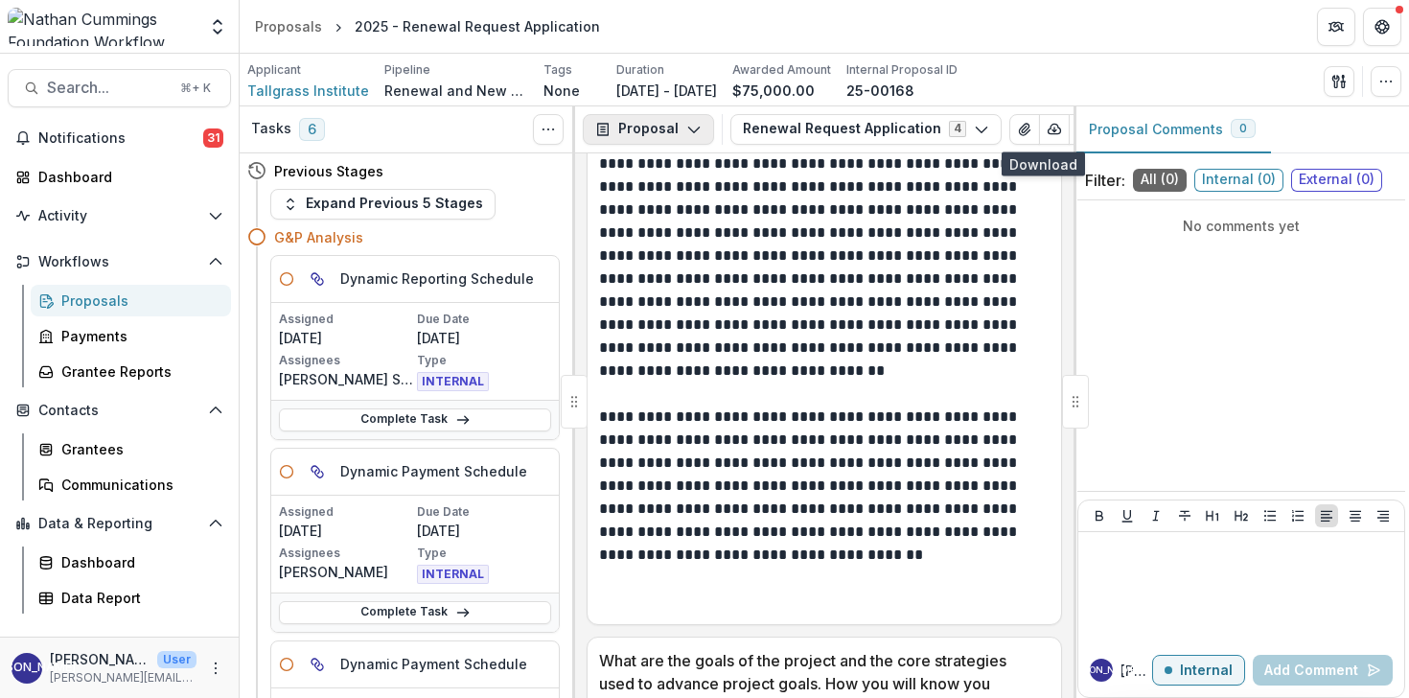
click at [687, 132] on icon "button" at bounding box center [693, 129] width 15 height 15
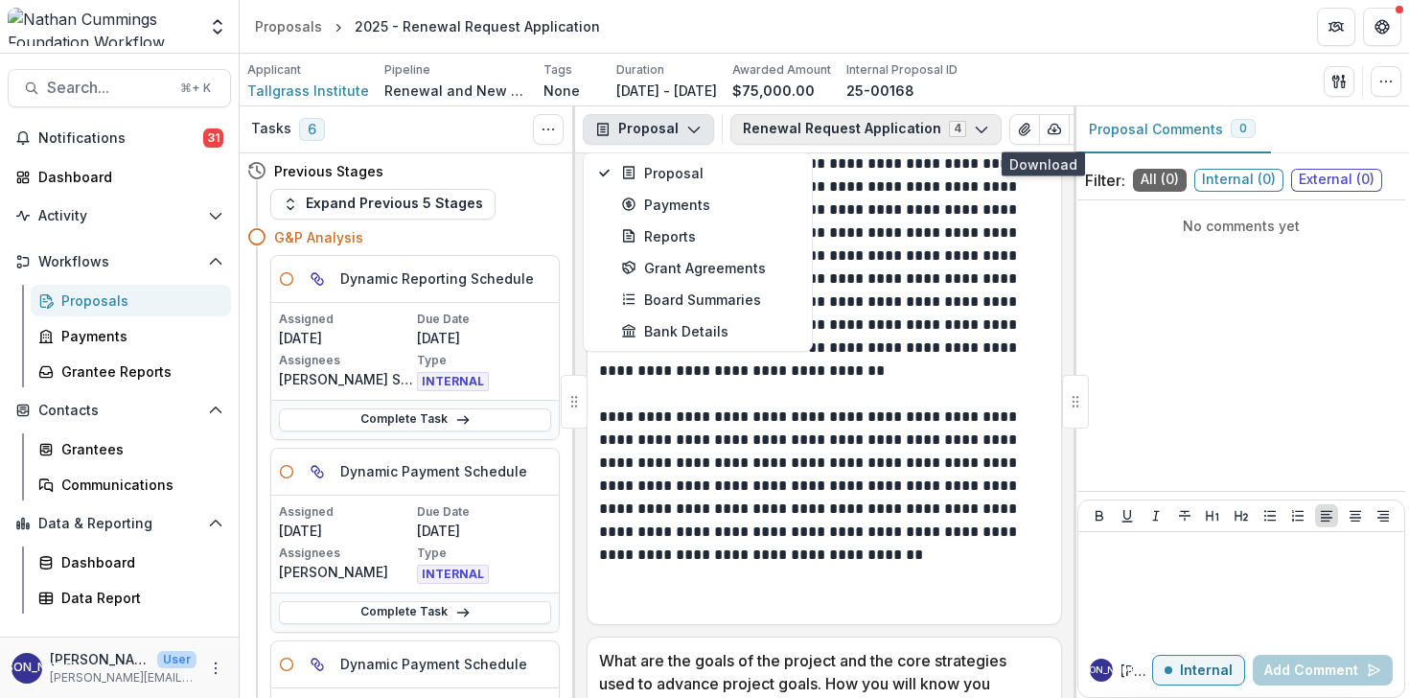
click at [962, 137] on button "Renewal Request Application 4" at bounding box center [865, 129] width 271 height 31
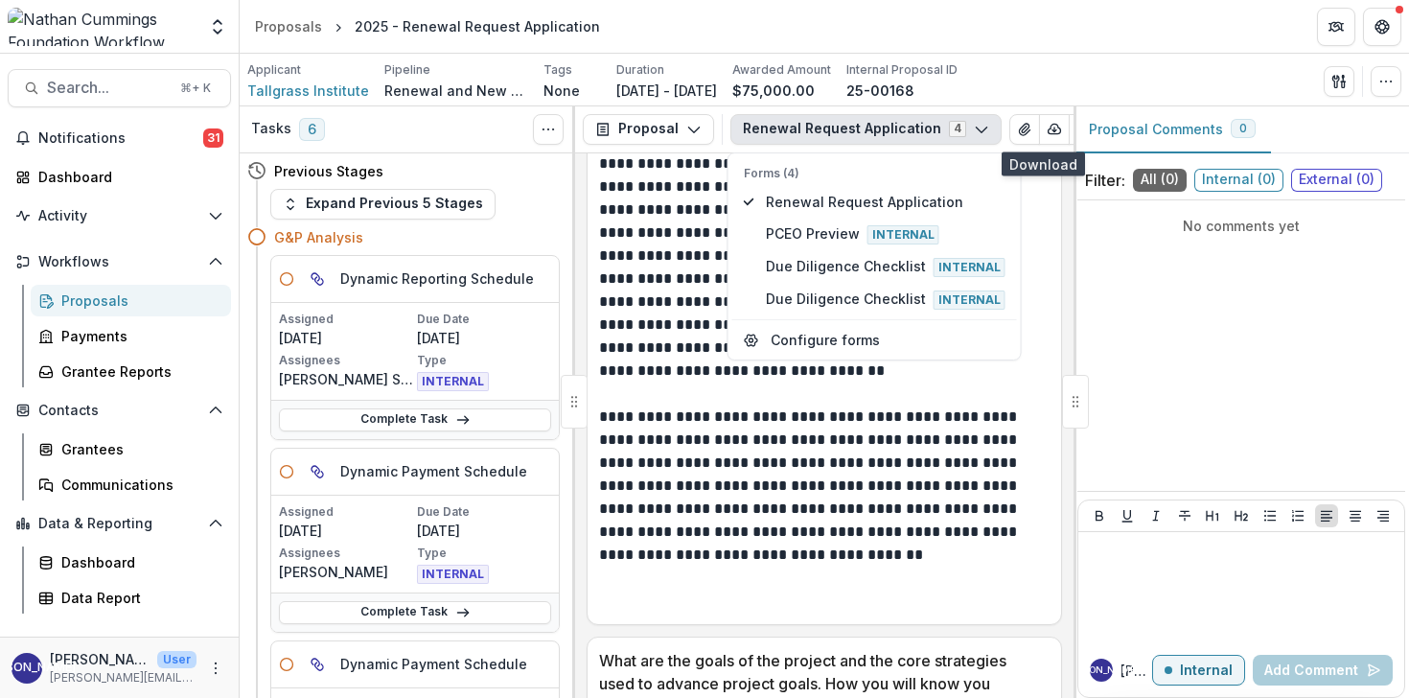
click at [957, 77] on p "Internal Proposal ID" at bounding box center [901, 69] width 111 height 17
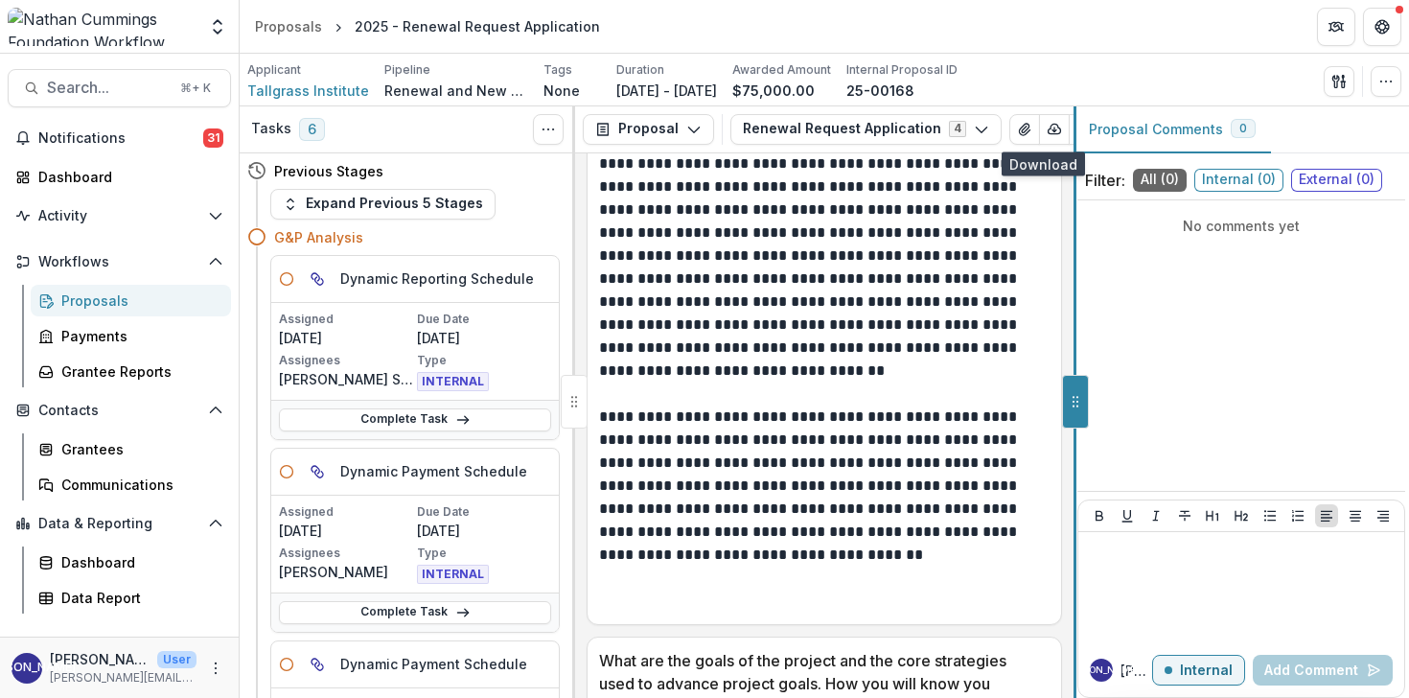
scroll to position [2805, 0]
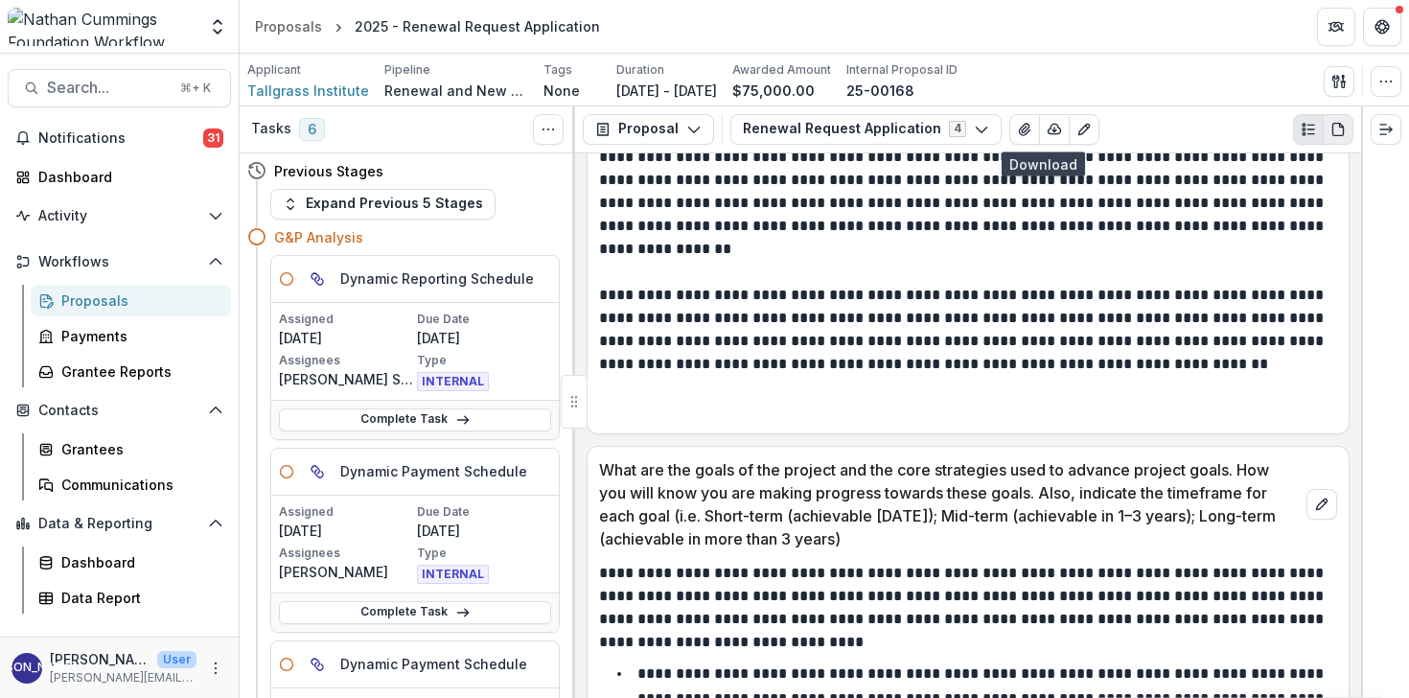
click at [1338, 127] on icon "PDF view" at bounding box center [1337, 129] width 15 height 15
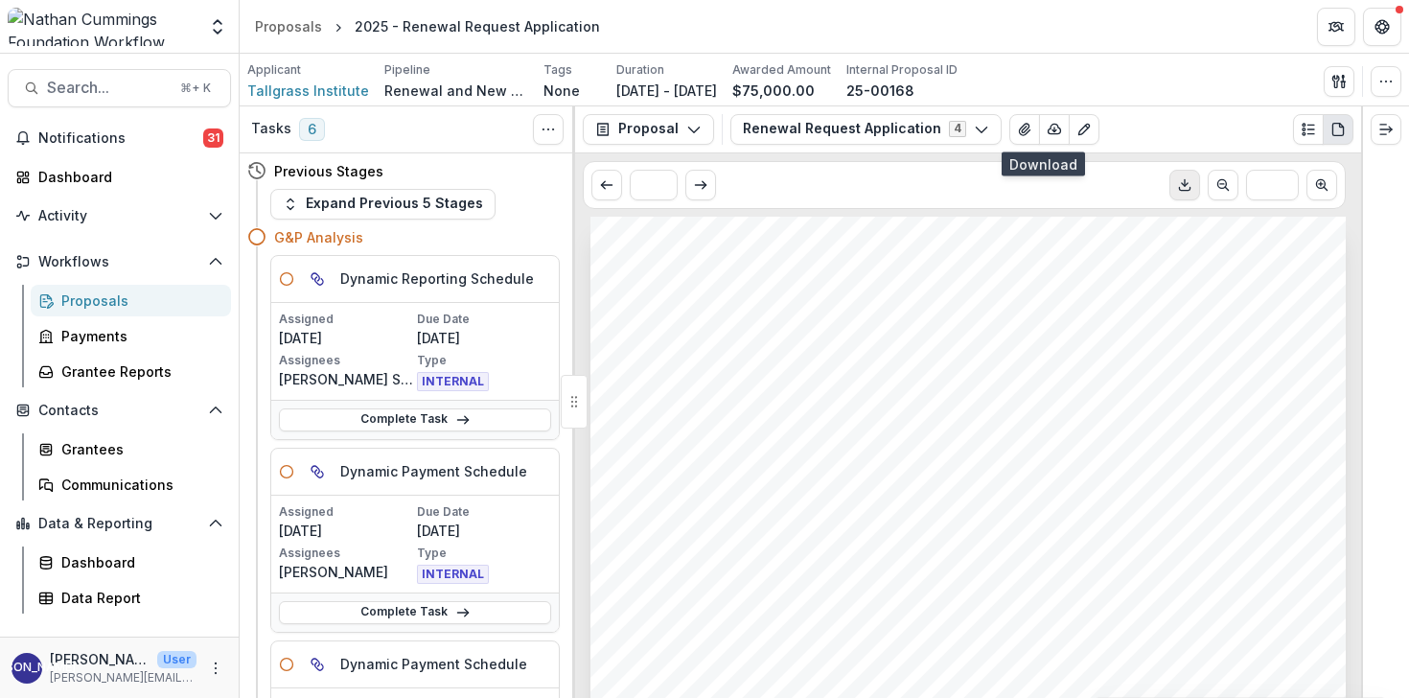
click at [1190, 188] on icon "Download PDF" at bounding box center [1184, 184] width 15 height 15
